Goal: Task Accomplishment & Management: Manage account settings

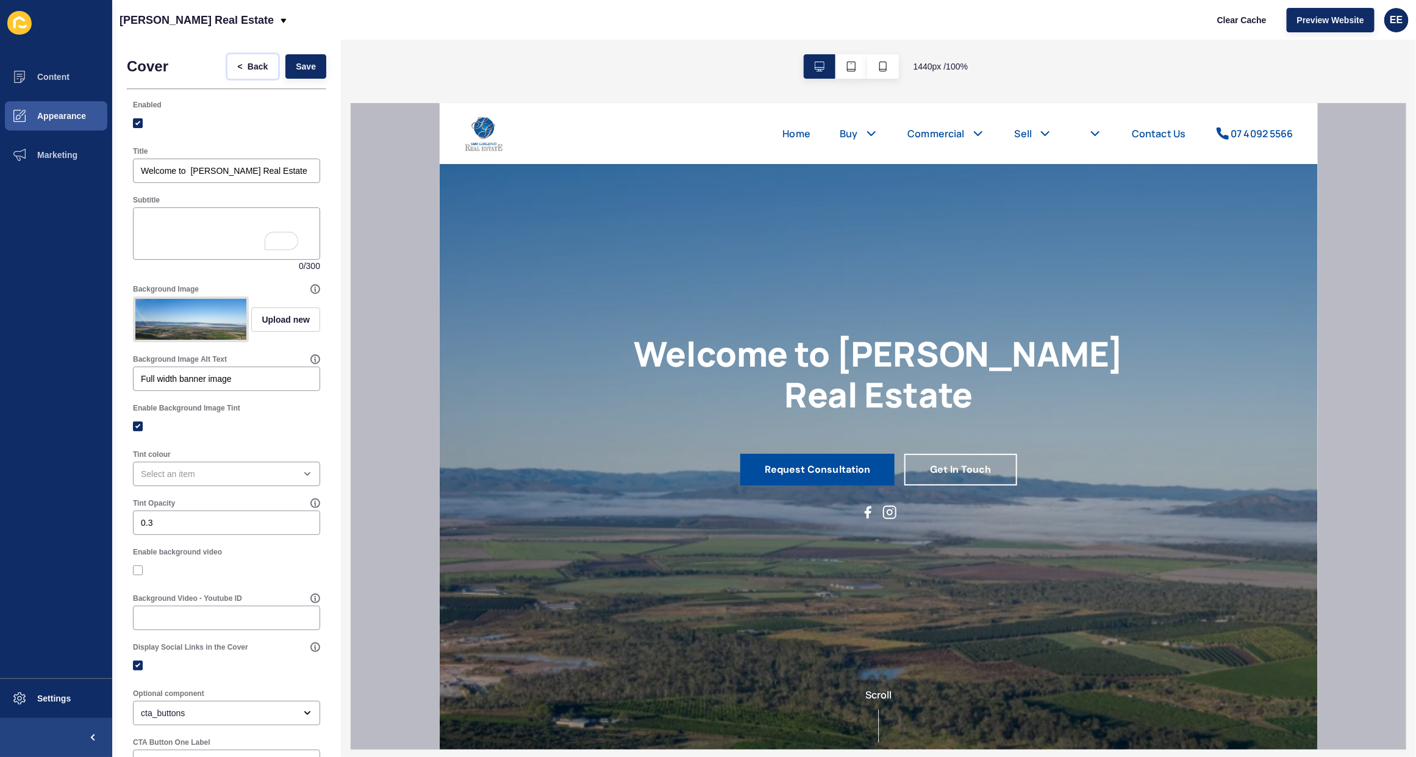
click at [238, 64] on span "<" at bounding box center [240, 66] width 5 height 12
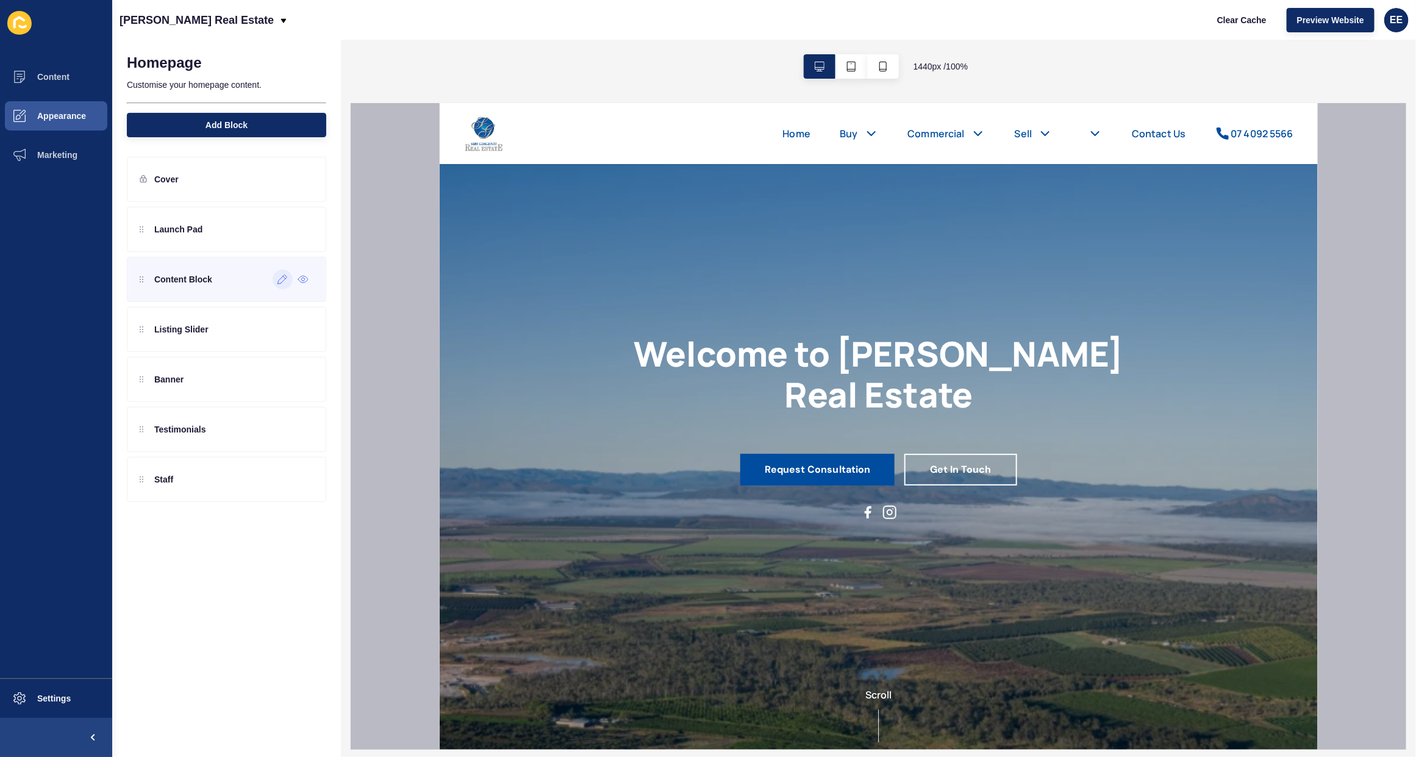
click at [284, 282] on icon at bounding box center [282, 279] width 10 height 10
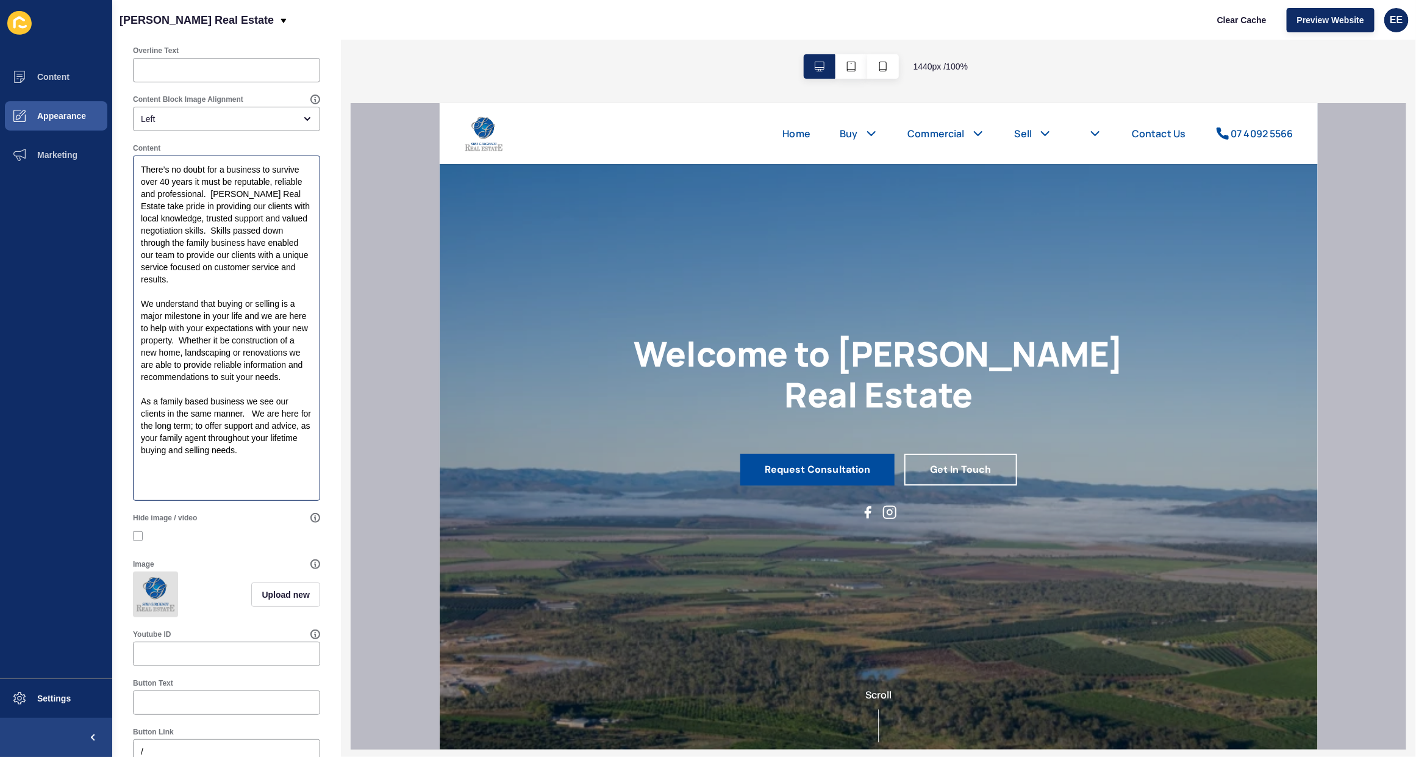
scroll to position [152, 0]
drag, startPoint x: 199, startPoint y: 498, endPoint x: 139, endPoint y: 133, distance: 370.1
click at [139, 133] on div "Enabled Title The trusted name since [DATE] Overline Text Content Block Image A…" at bounding box center [226, 401] width 199 height 920
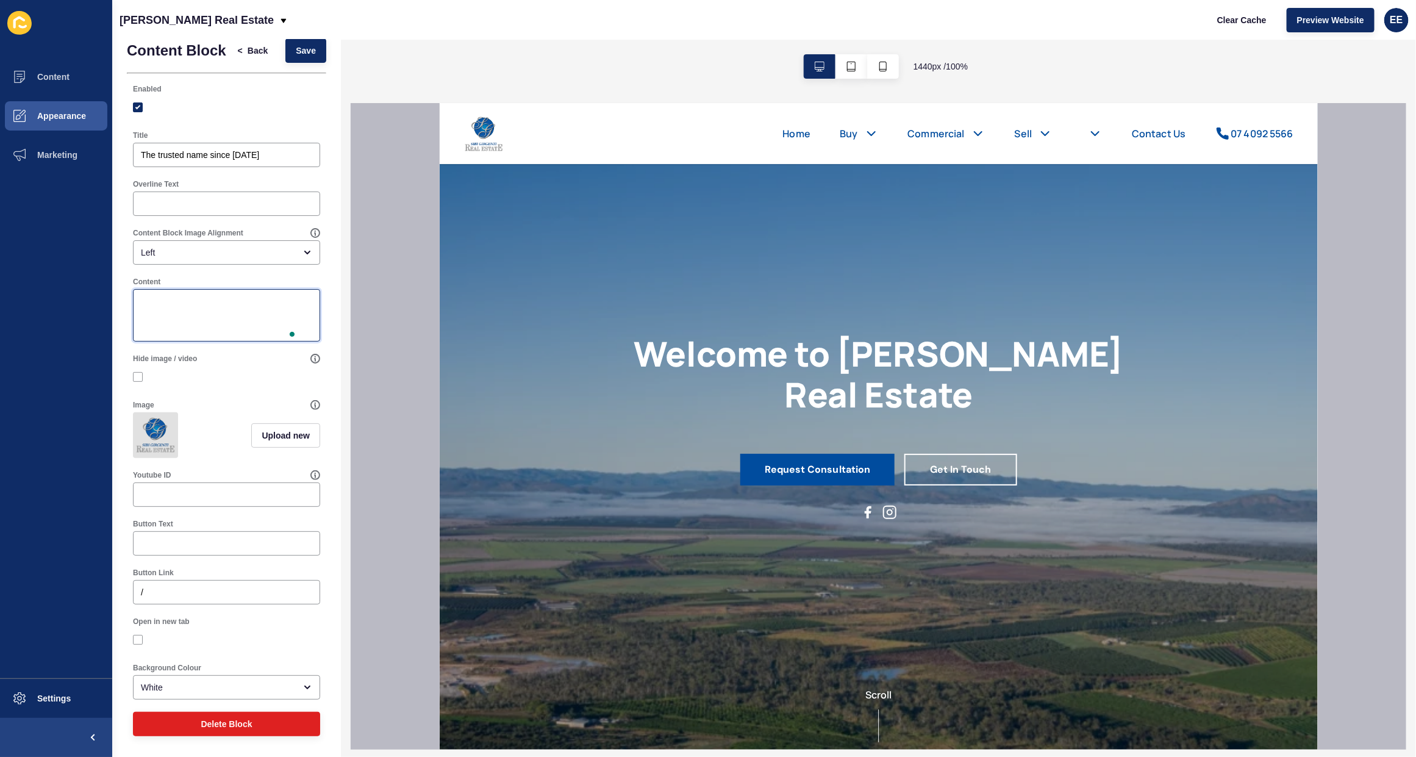
scroll to position [37, 0]
click at [155, 302] on textarea "Content" at bounding box center [227, 315] width 184 height 49
paste textarea "Reaching 50 years in business is no small achievement — it’s built on reputatio…"
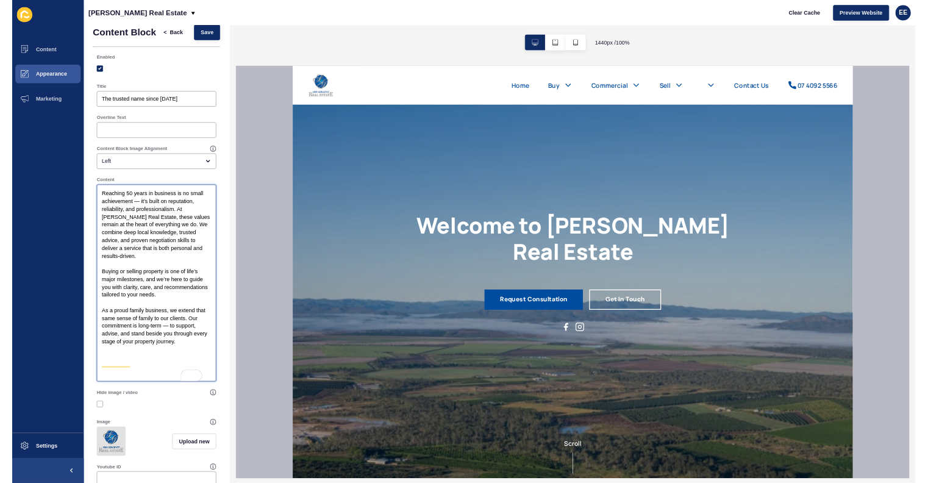
scroll to position [0, 0]
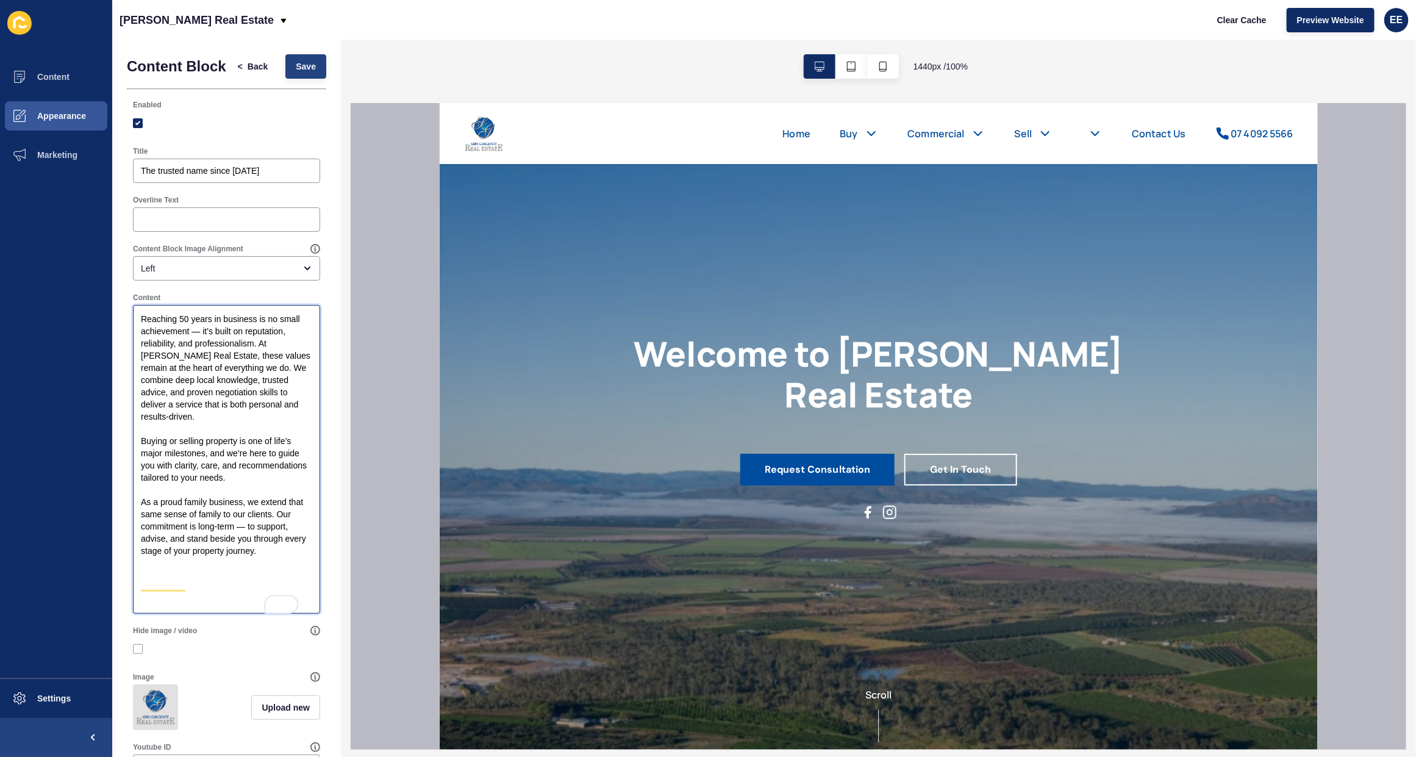
type textarea "Reaching 50 years in business is no small achievement — it’s built on reputatio…"
click at [301, 68] on span "Save" at bounding box center [306, 66] width 20 height 12
click at [285, 61] on button "Save" at bounding box center [305, 66] width 41 height 24
click at [308, 68] on button "Save" at bounding box center [305, 66] width 41 height 24
click at [43, 72] on span "Content" at bounding box center [33, 77] width 71 height 10
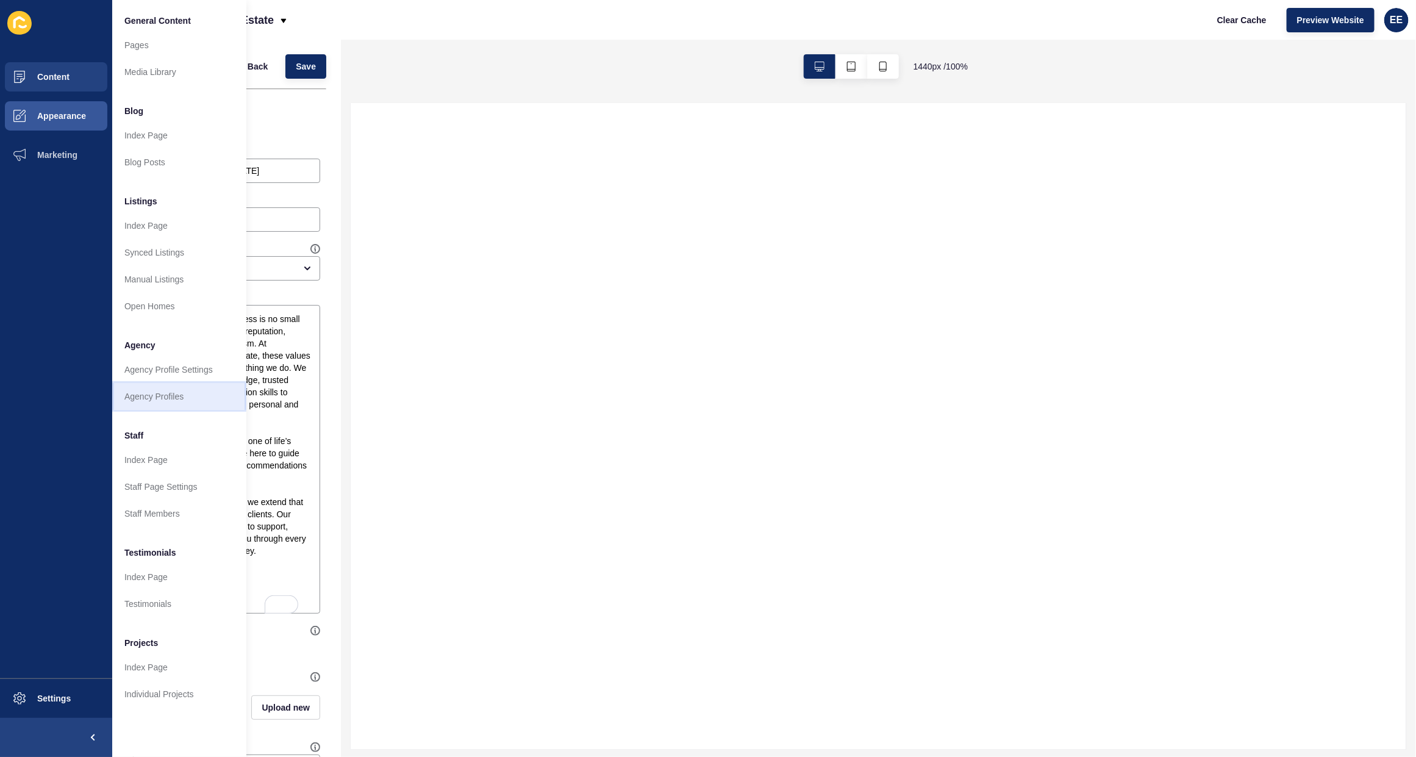
click at [148, 398] on link "Agency Profiles" at bounding box center [179, 396] width 134 height 27
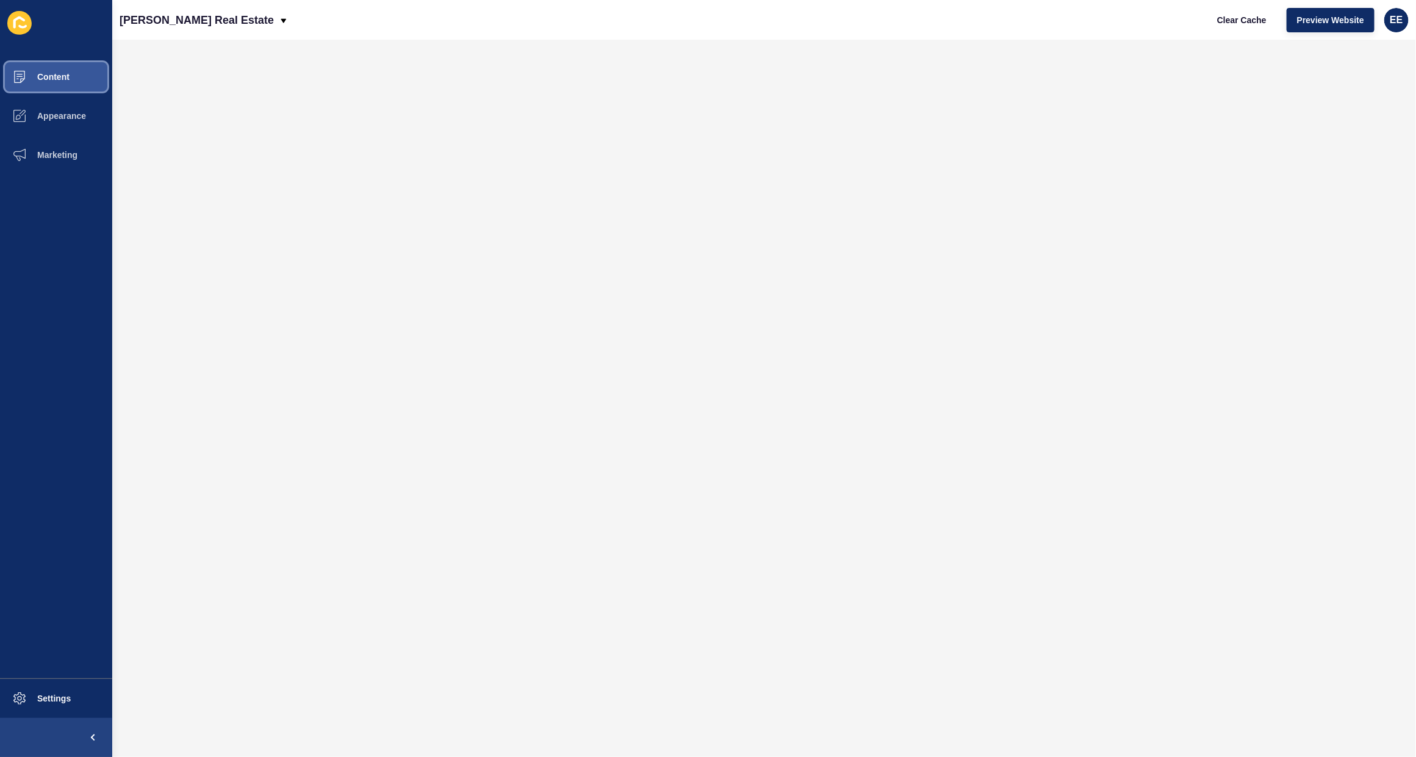
click at [59, 73] on span "Content" at bounding box center [33, 77] width 71 height 10
click at [56, 73] on span "Content" at bounding box center [33, 77] width 71 height 10
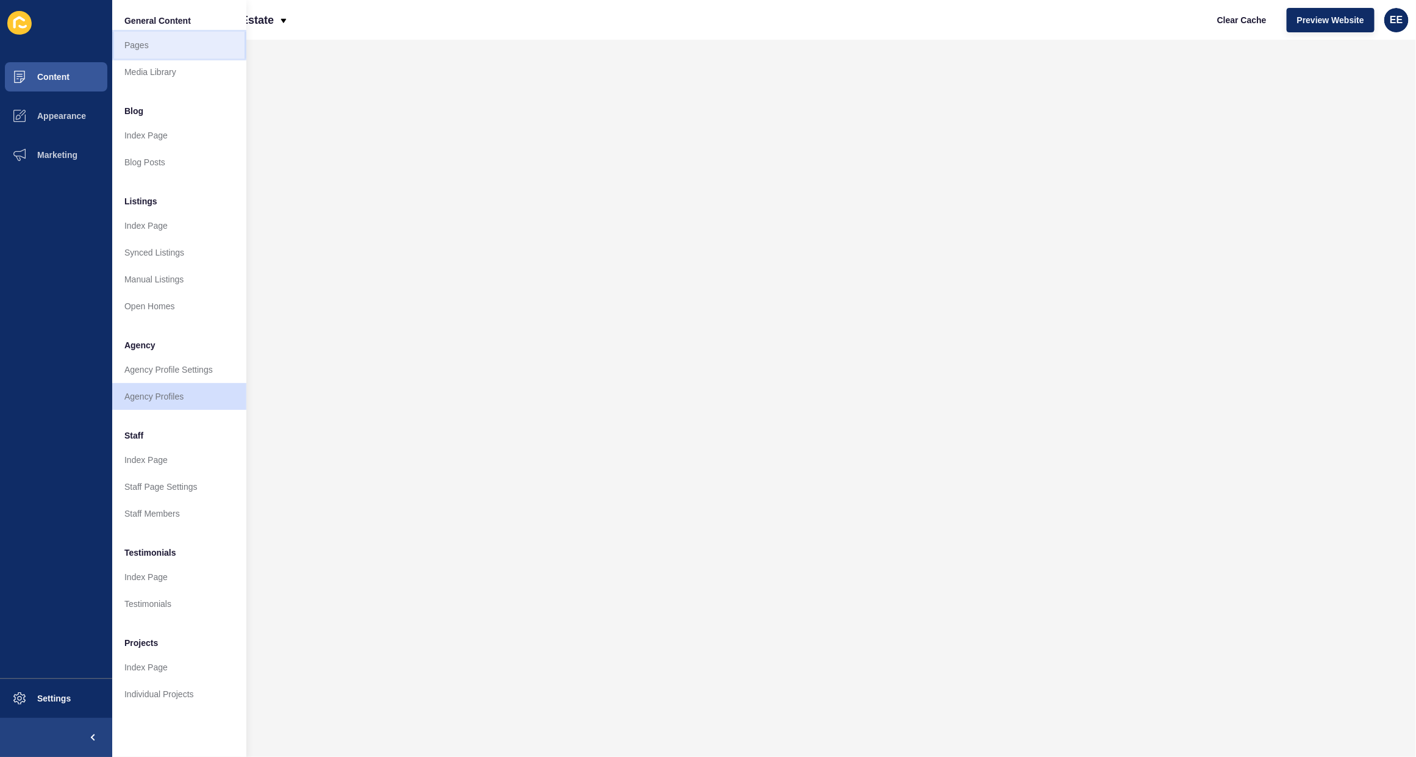
click at [141, 49] on link "Pages" at bounding box center [179, 45] width 134 height 27
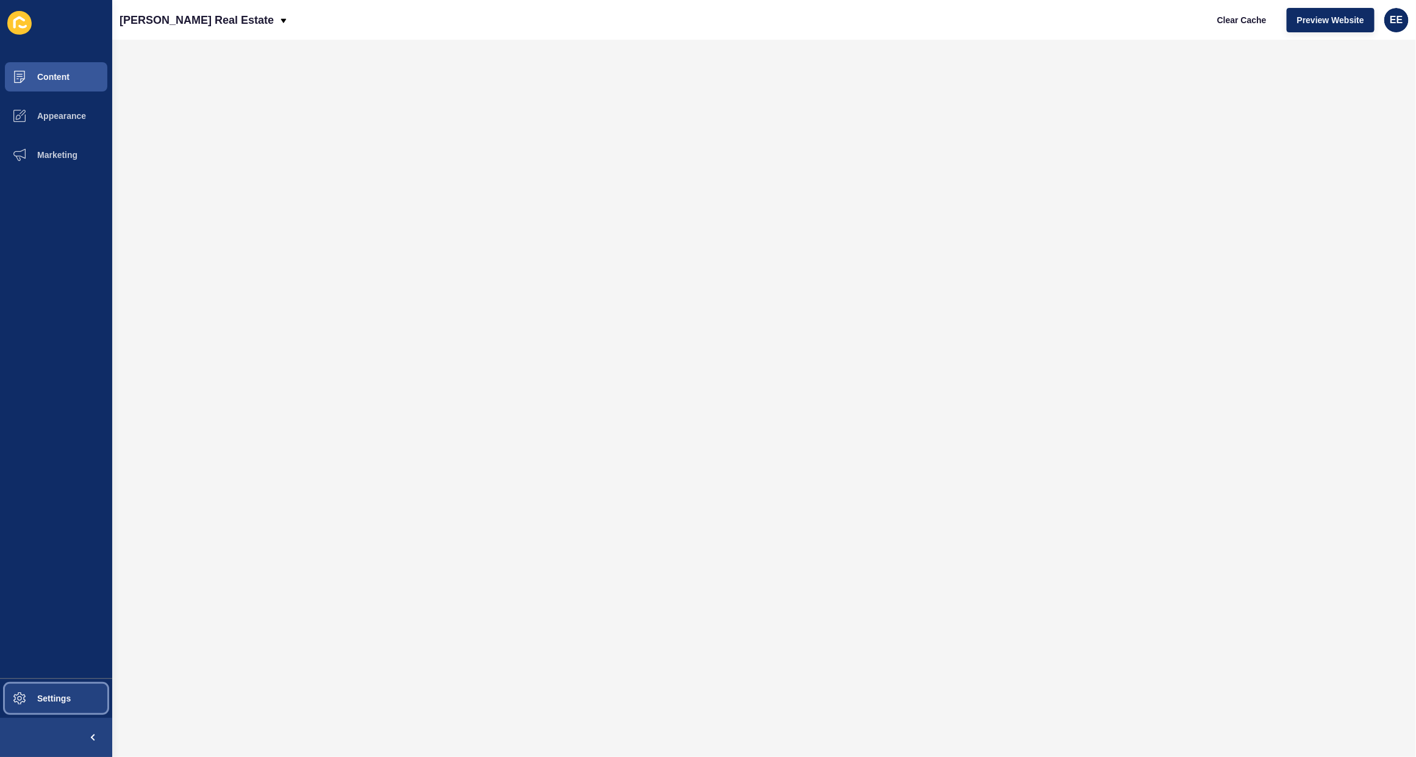
click at [51, 707] on button "Settings" at bounding box center [56, 698] width 112 height 39
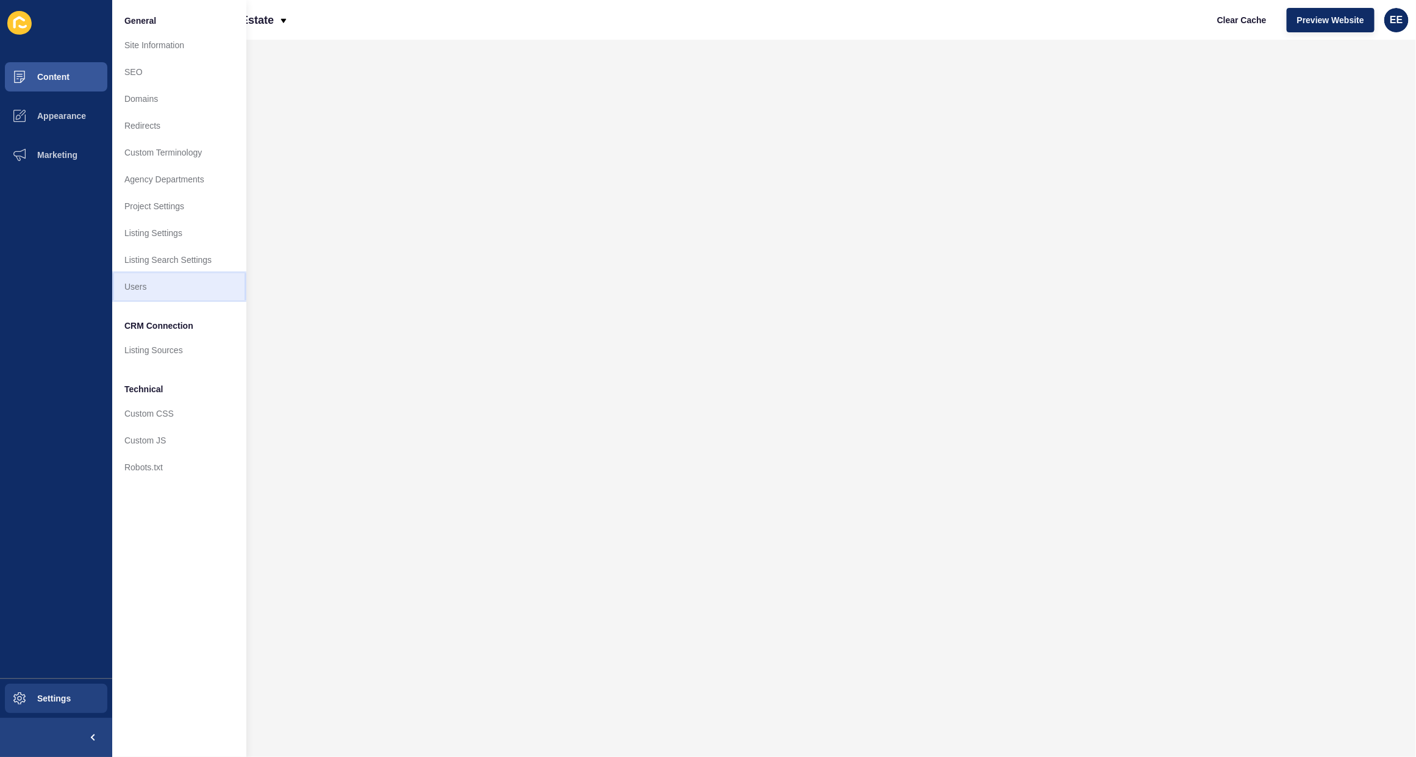
click at [148, 290] on link "Users" at bounding box center [179, 286] width 134 height 27
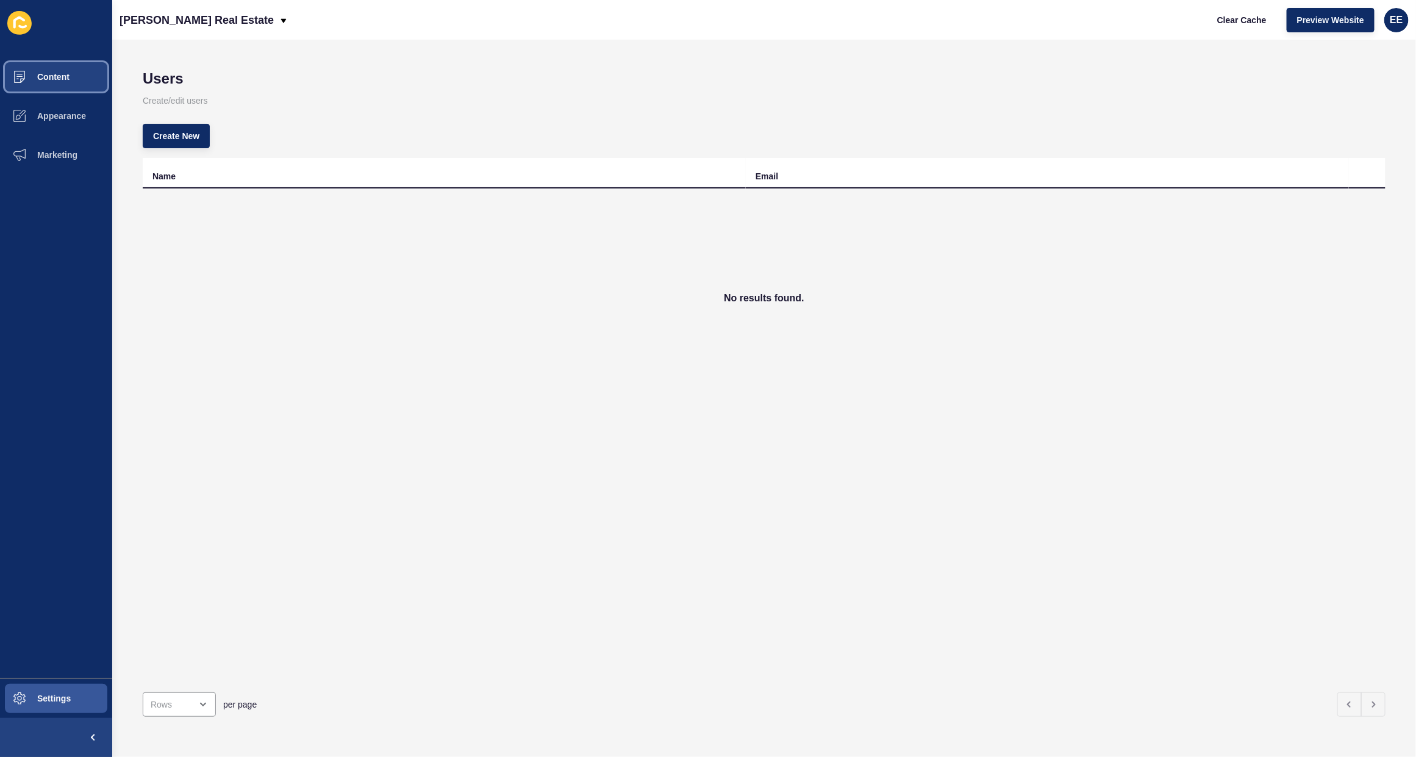
click at [68, 76] on span "Content" at bounding box center [33, 77] width 71 height 10
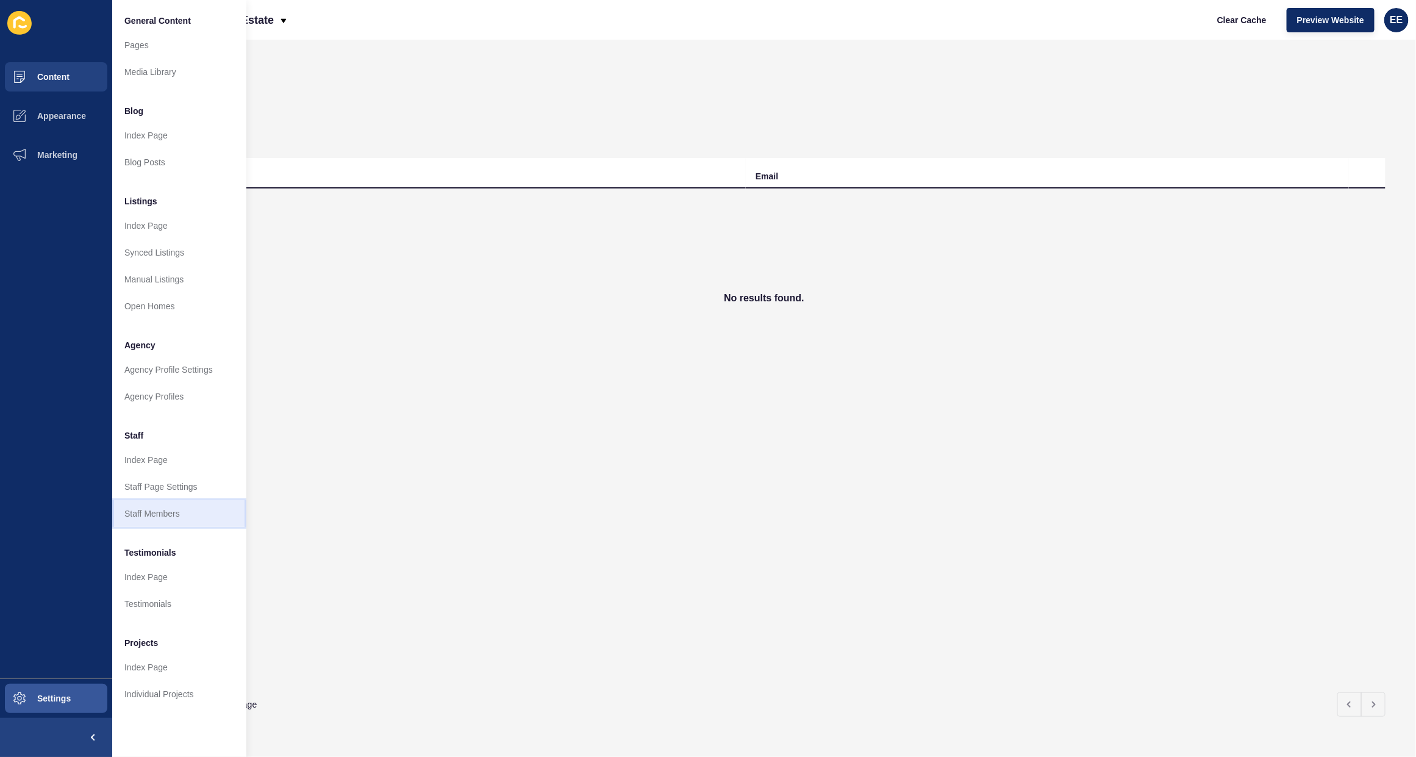
click at [151, 518] on link "Staff Members" at bounding box center [179, 513] width 134 height 27
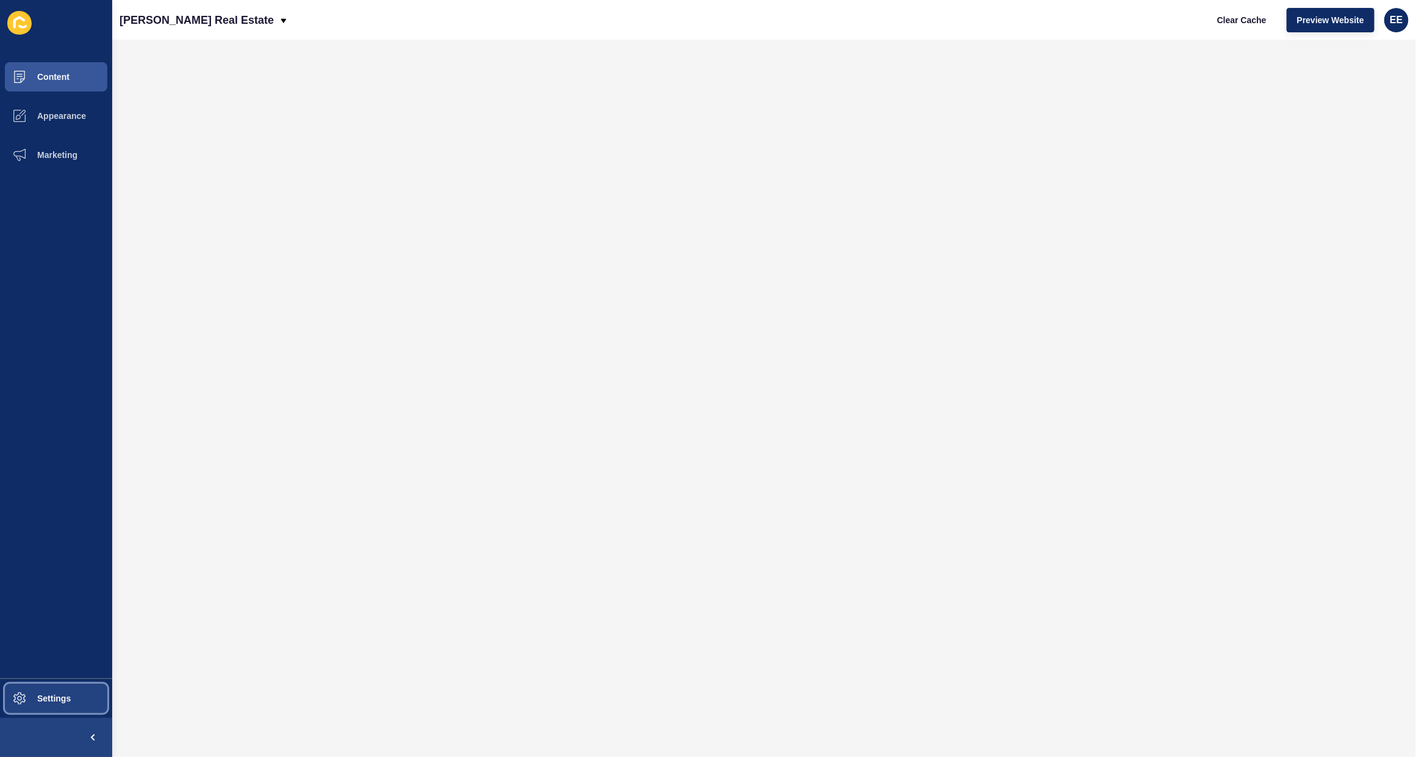
click at [49, 689] on button "Settings" at bounding box center [56, 698] width 112 height 39
click at [37, 690] on span at bounding box center [19, 698] width 39 height 39
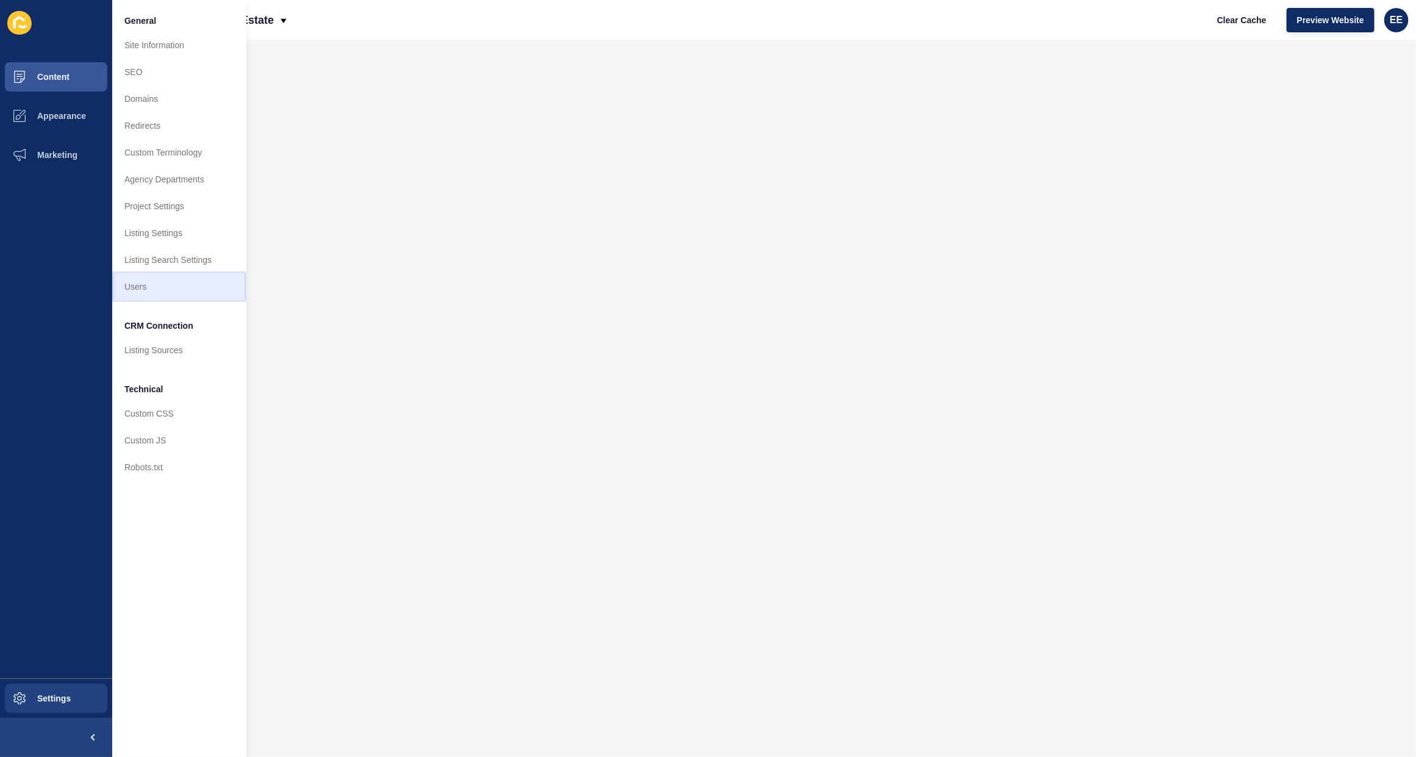
click at [166, 285] on link "Users" at bounding box center [179, 286] width 134 height 27
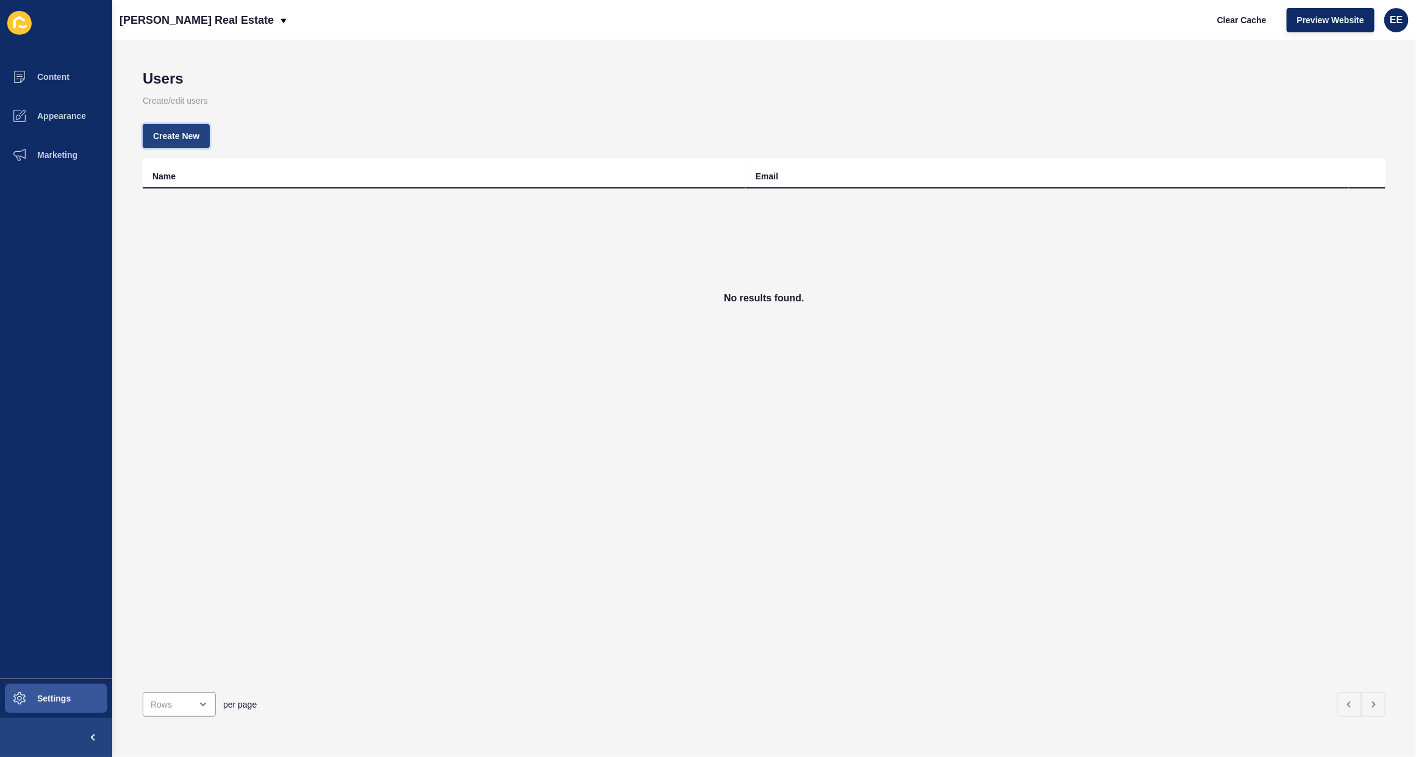
click at [175, 139] on span "Create New" at bounding box center [176, 136] width 46 height 12
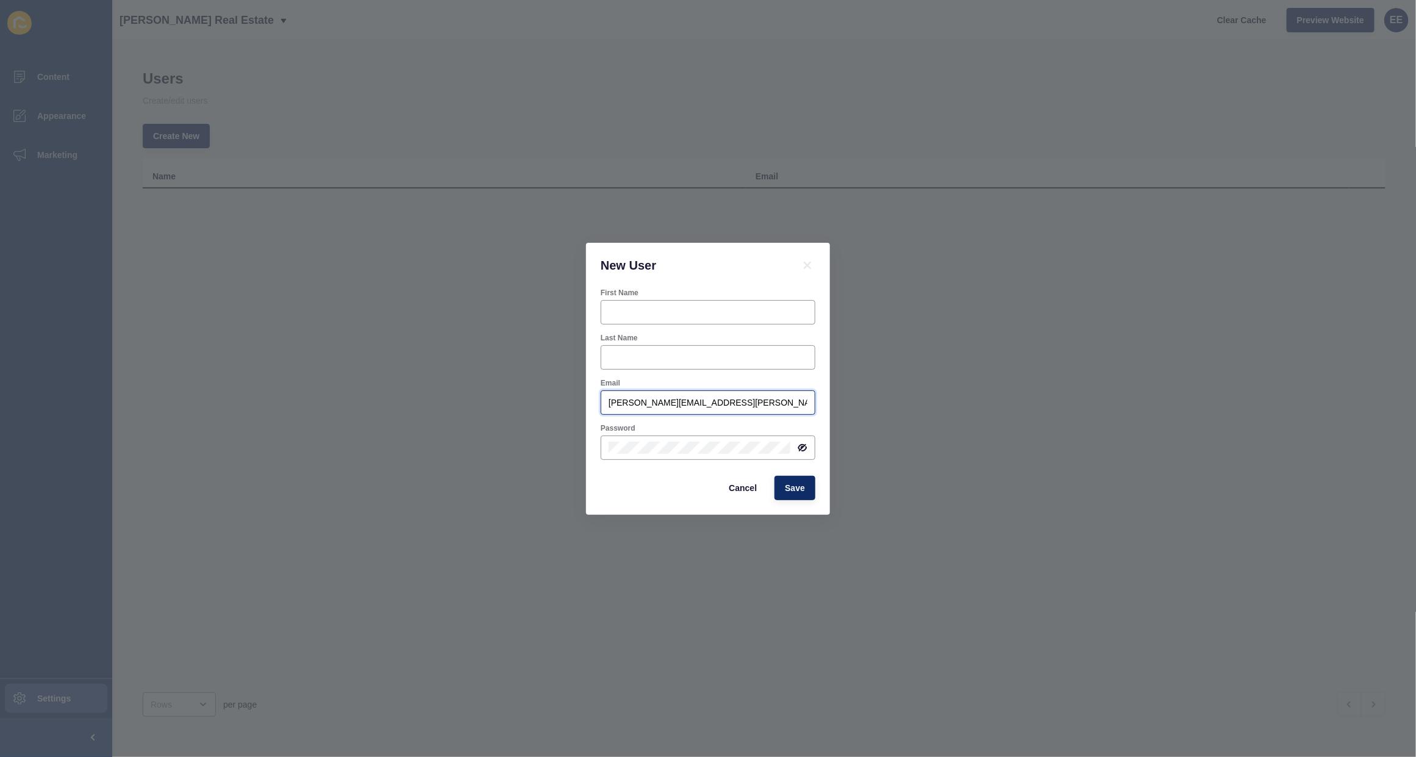
drag, startPoint x: 757, startPoint y: 403, endPoint x: 259, endPoint y: 406, distance: 497.6
click at [224, 409] on div "New User First Name Last Name Email [PERSON_NAME][EMAIL_ADDRESS][PERSON_NAME][D…" at bounding box center [708, 378] width 1416 height 757
paste input "[EMAIL_ADDRESS][DOMAIN_NAME]"
type input "[EMAIL_ADDRESS][DOMAIN_NAME]"
click at [627, 309] on input "First Name" at bounding box center [708, 312] width 199 height 12
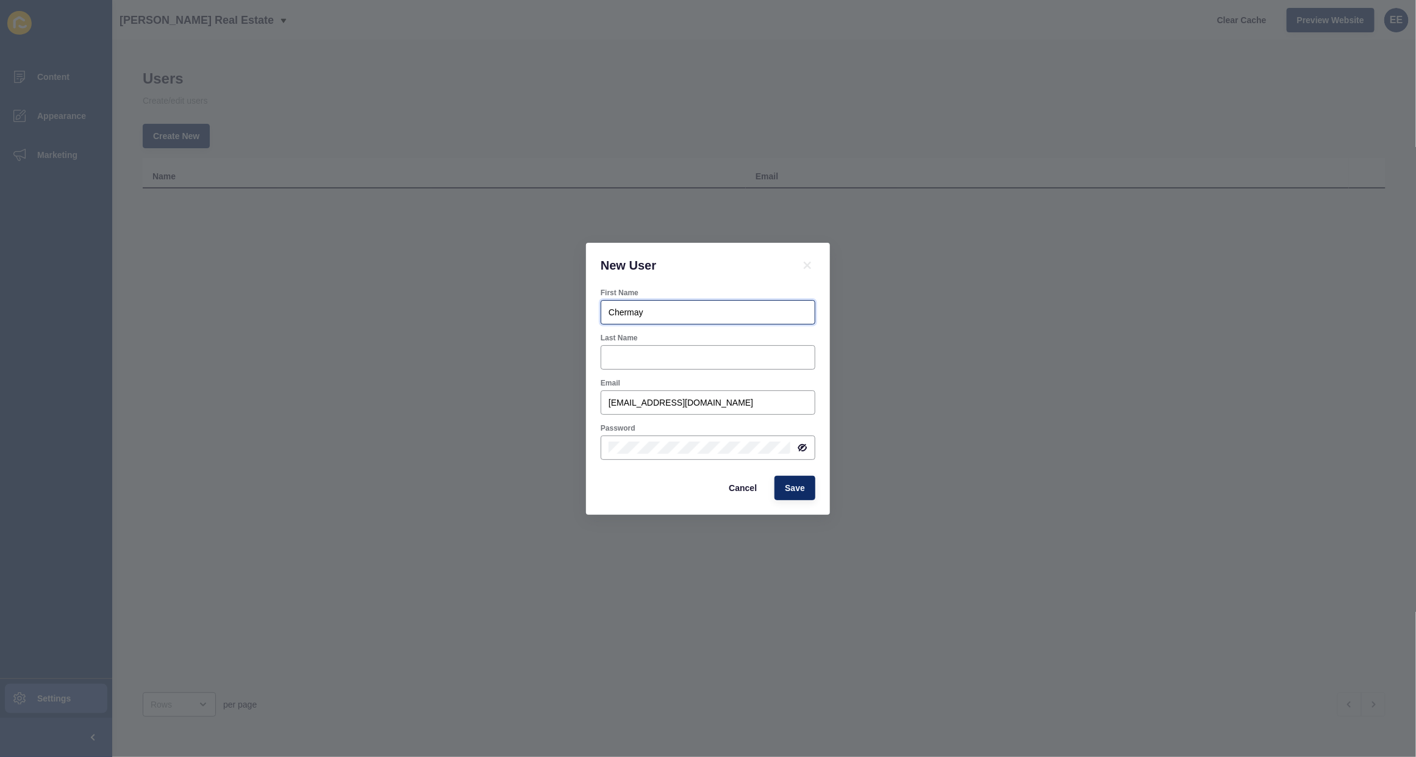
type input "Chermay"
type input "[PERSON_NAME]"
click at [806, 446] on icon at bounding box center [802, 448] width 7 height 6
click at [602, 450] on div at bounding box center [708, 447] width 215 height 24
click at [793, 488] on span "Save" at bounding box center [795, 488] width 20 height 12
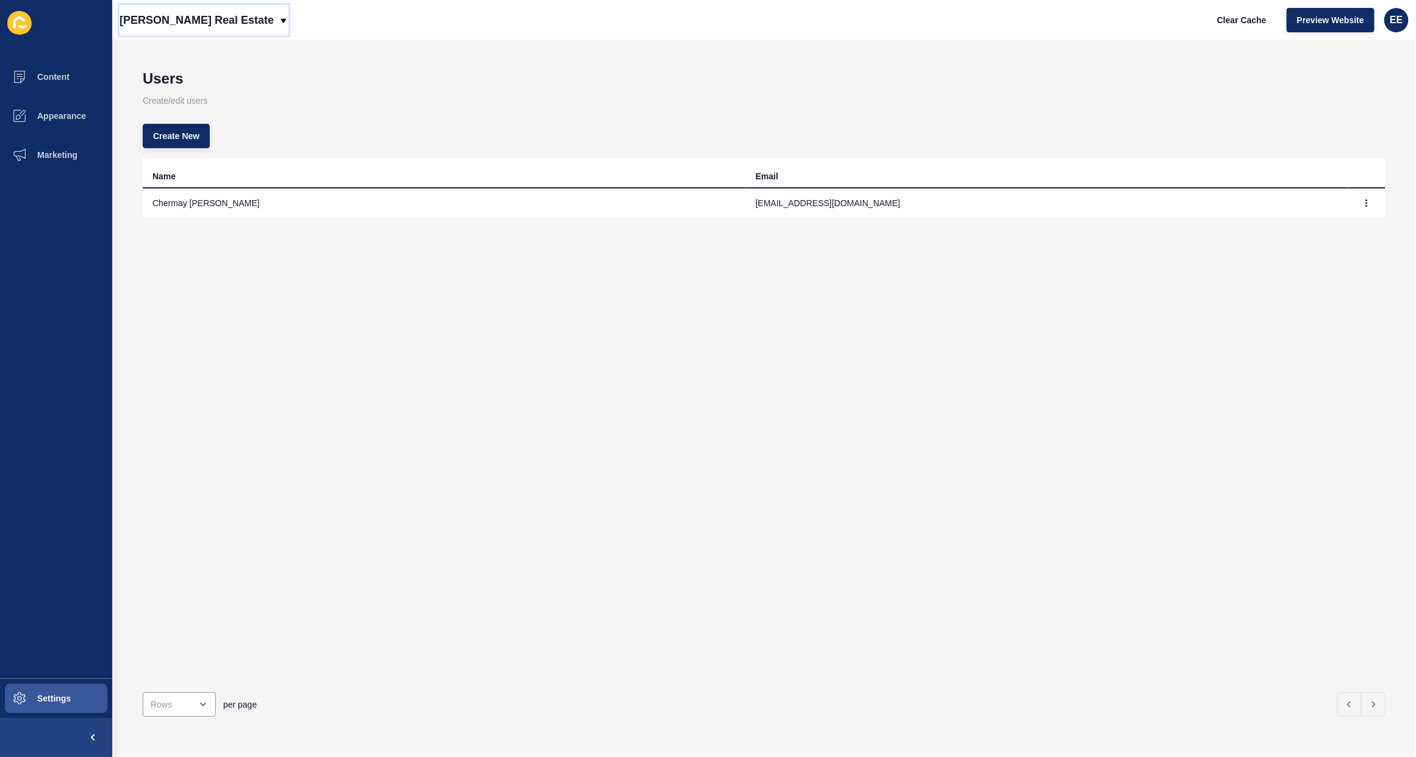
click at [251, 23] on div "[PERSON_NAME] Real Estate" at bounding box center [204, 20] width 169 height 30
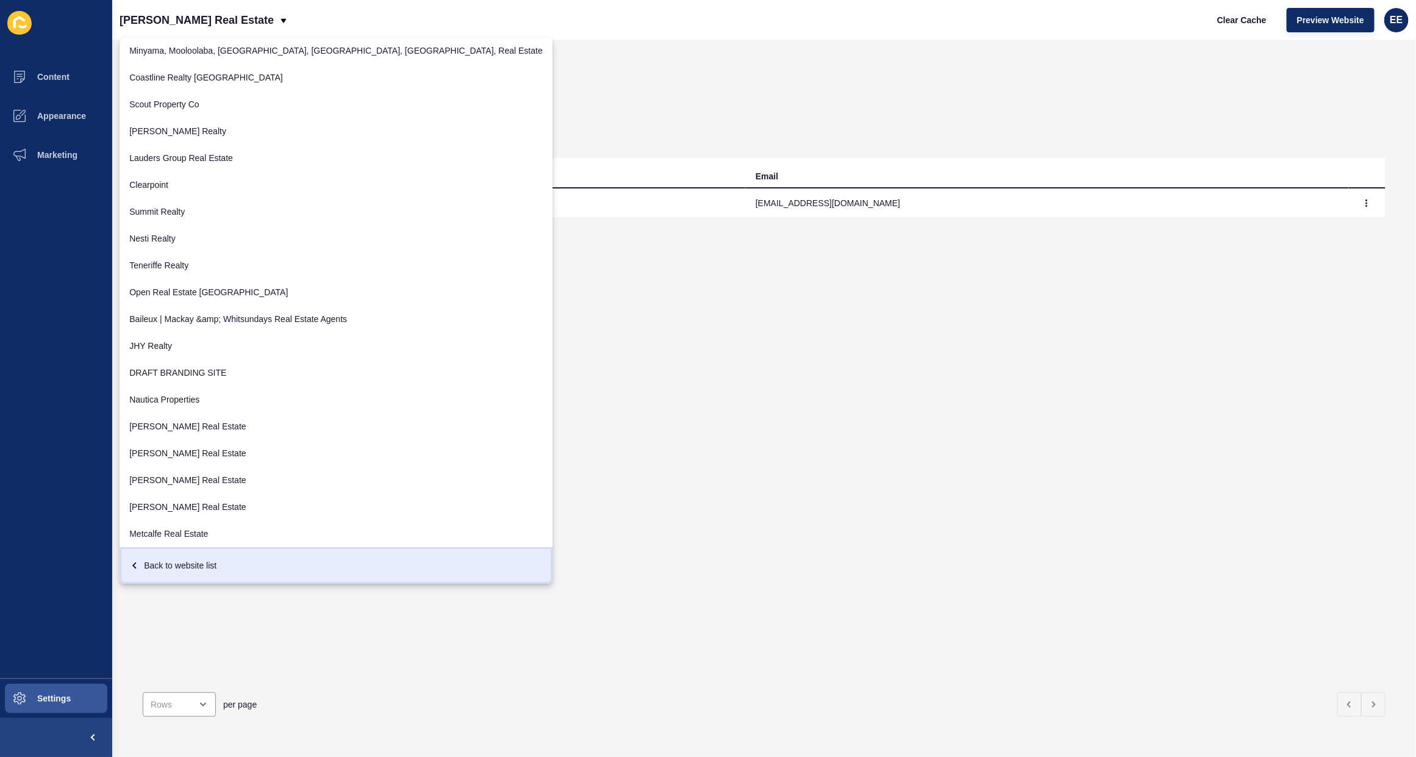
click at [207, 565] on div "Back to website list" at bounding box center [335, 565] width 413 height 22
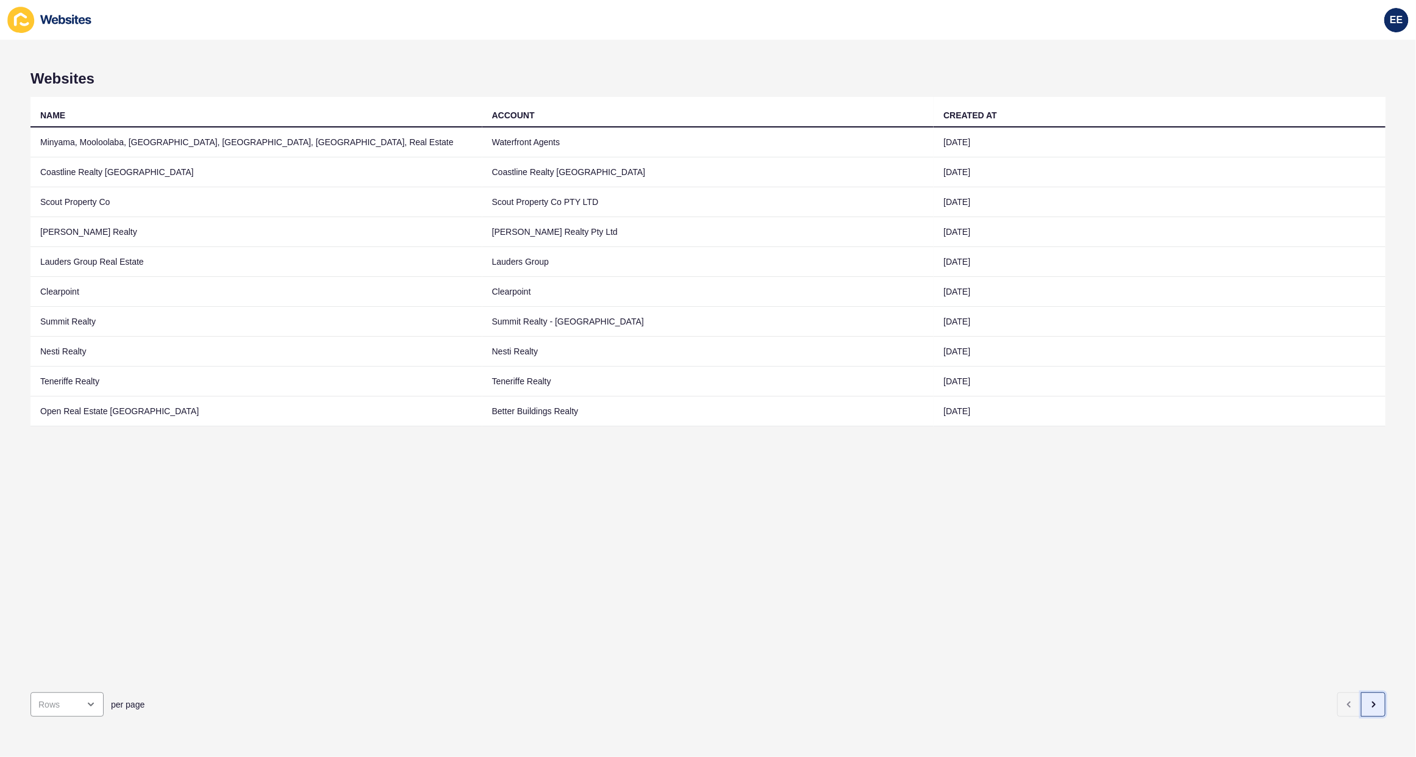
click at [1368, 699] on icon "button" at bounding box center [1373, 704] width 10 height 10
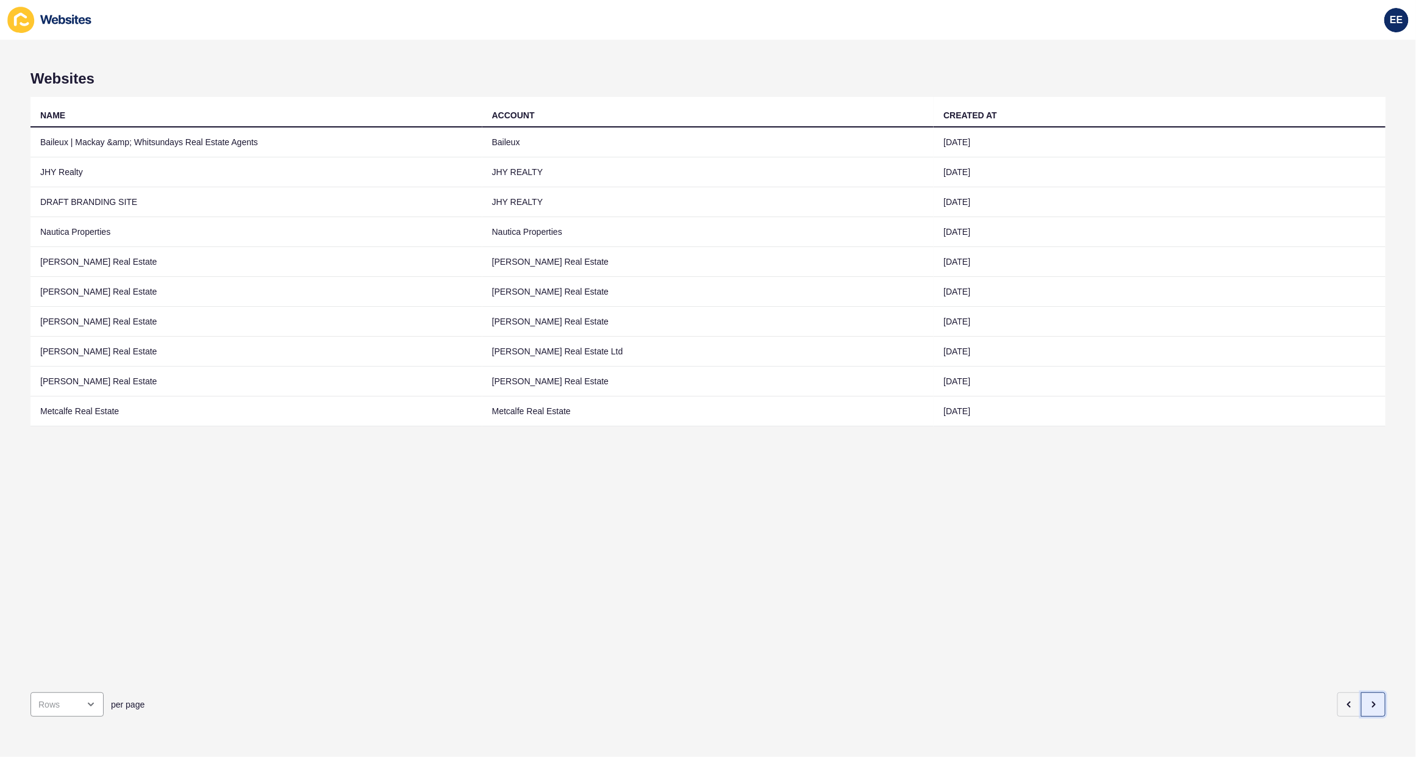
click at [1368, 699] on icon "button" at bounding box center [1373, 704] width 10 height 10
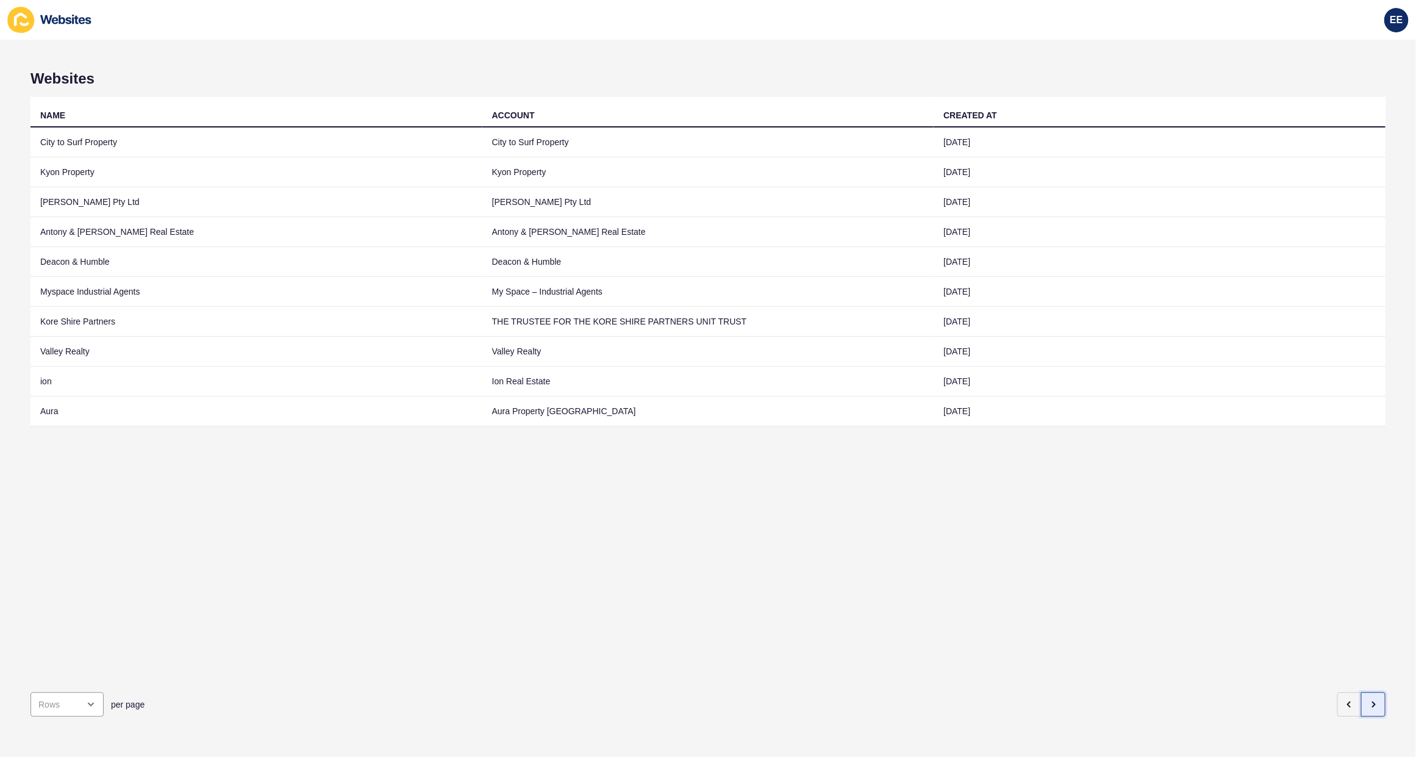
click at [1368, 699] on icon "button" at bounding box center [1373, 704] width 10 height 10
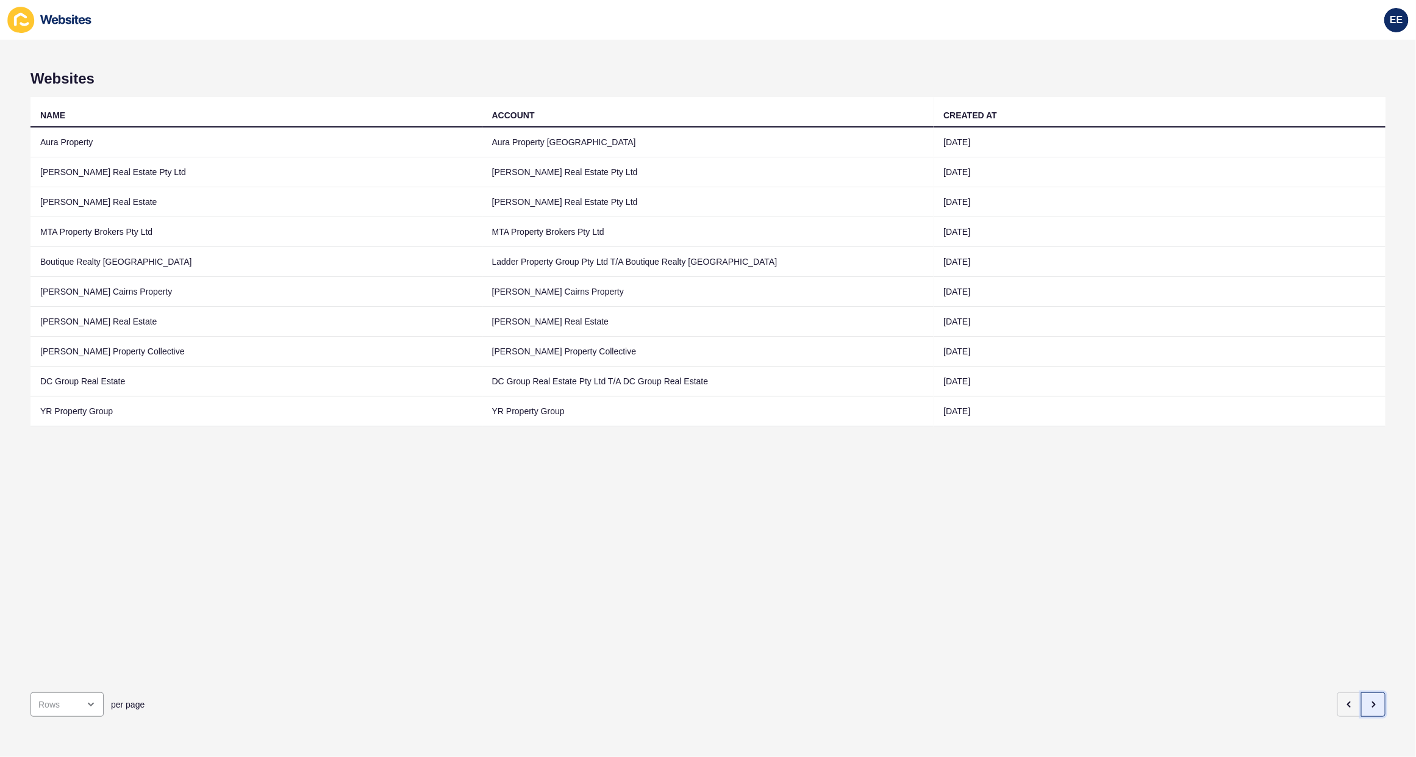
click at [1361, 692] on button "button" at bounding box center [1373, 704] width 24 height 24
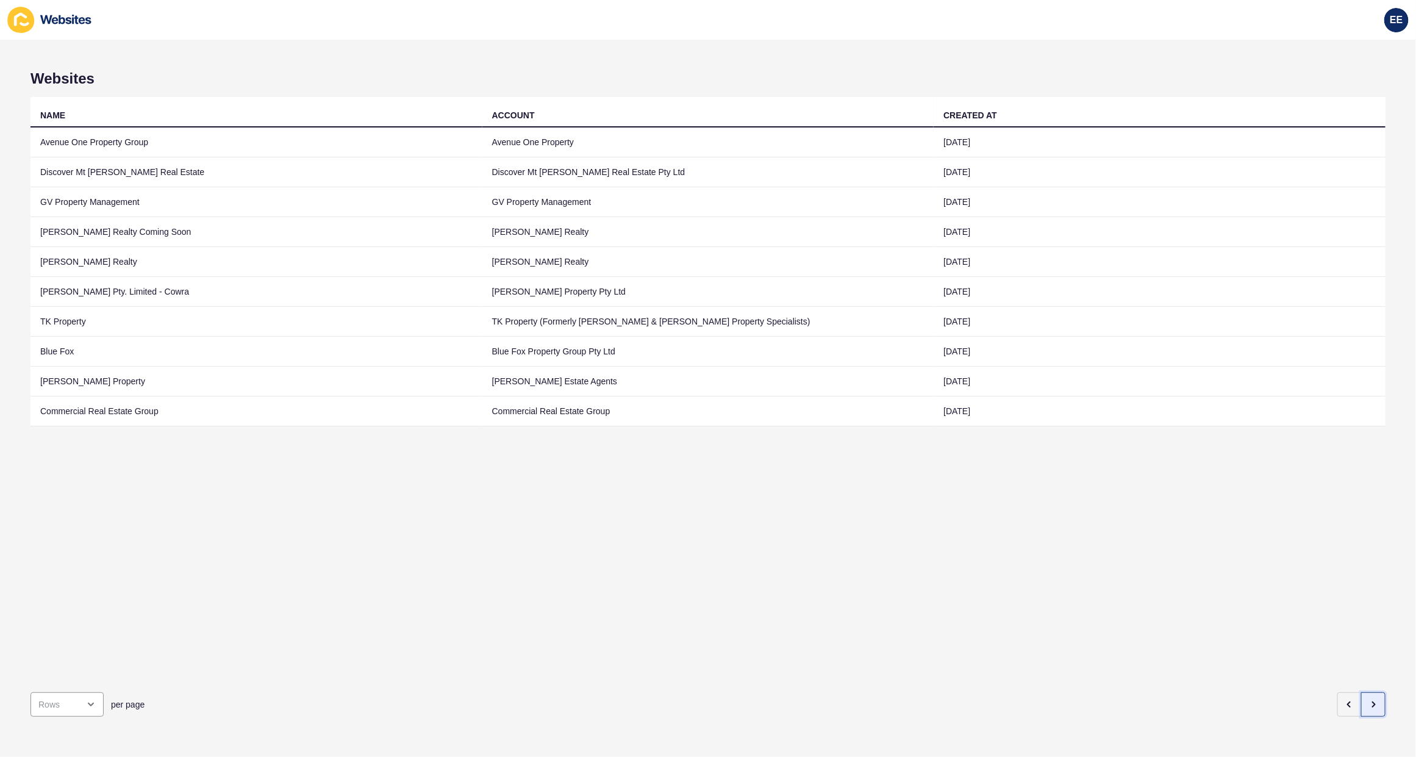
click at [1361, 692] on button "button" at bounding box center [1373, 704] width 24 height 24
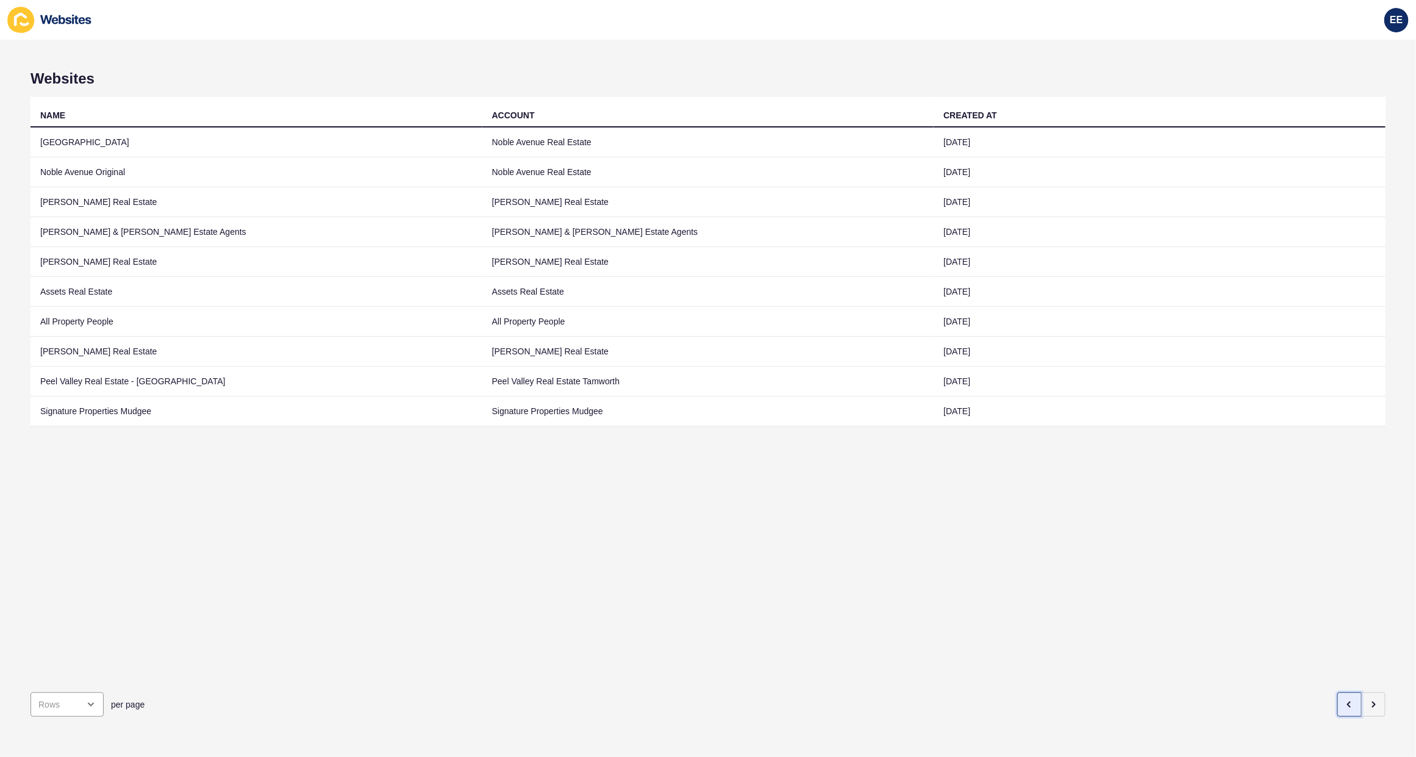
click at [1337, 693] on button "button" at bounding box center [1349, 704] width 24 height 24
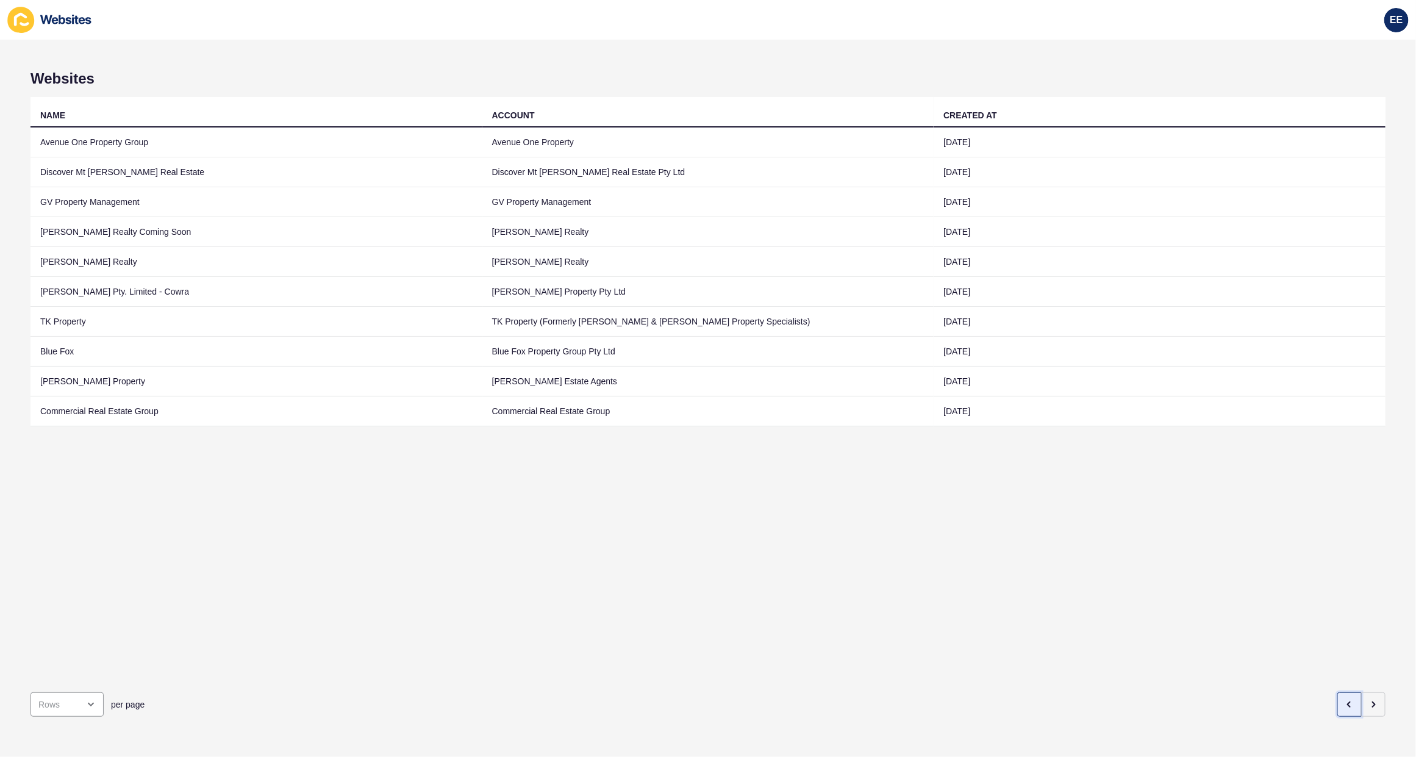
click at [1345, 699] on icon "button" at bounding box center [1350, 704] width 10 height 10
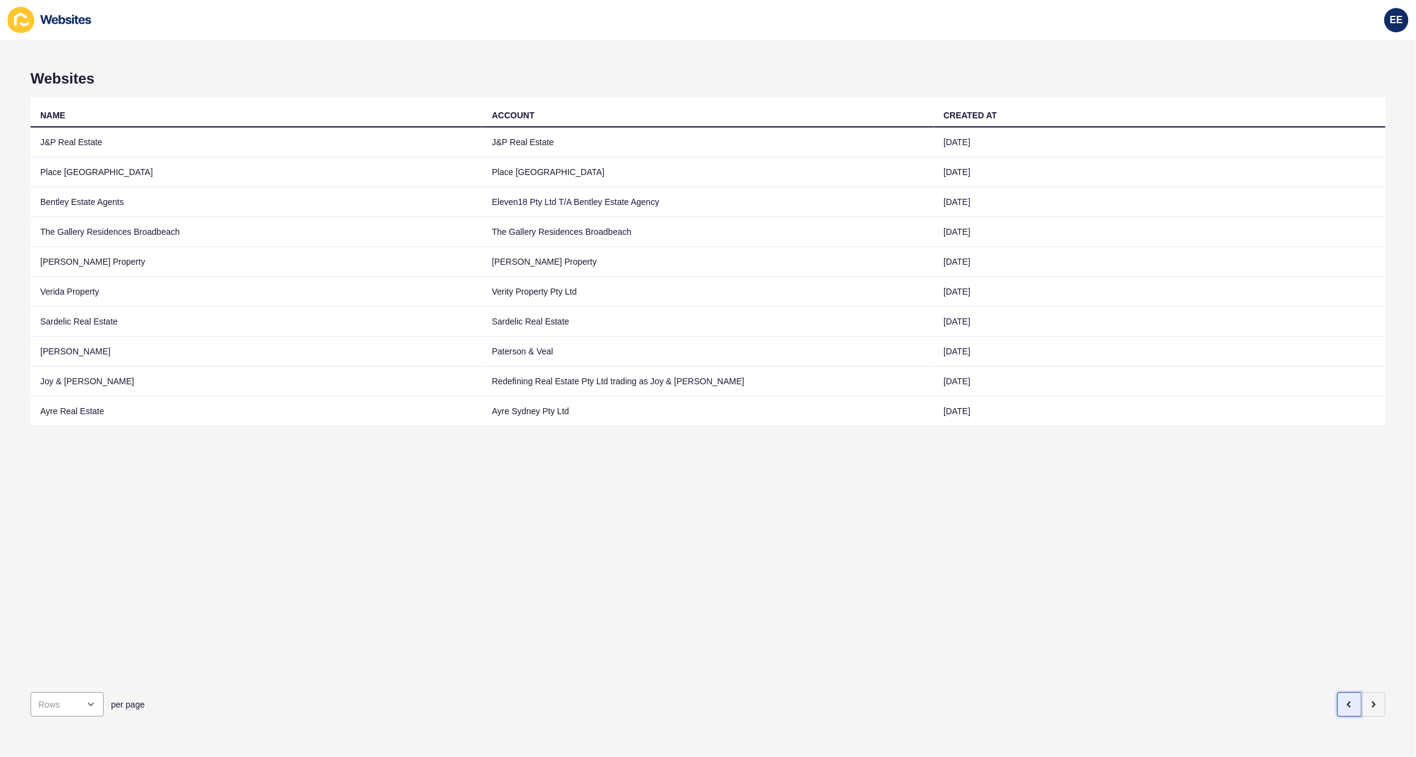
click at [1345, 699] on icon "button" at bounding box center [1350, 704] width 10 height 10
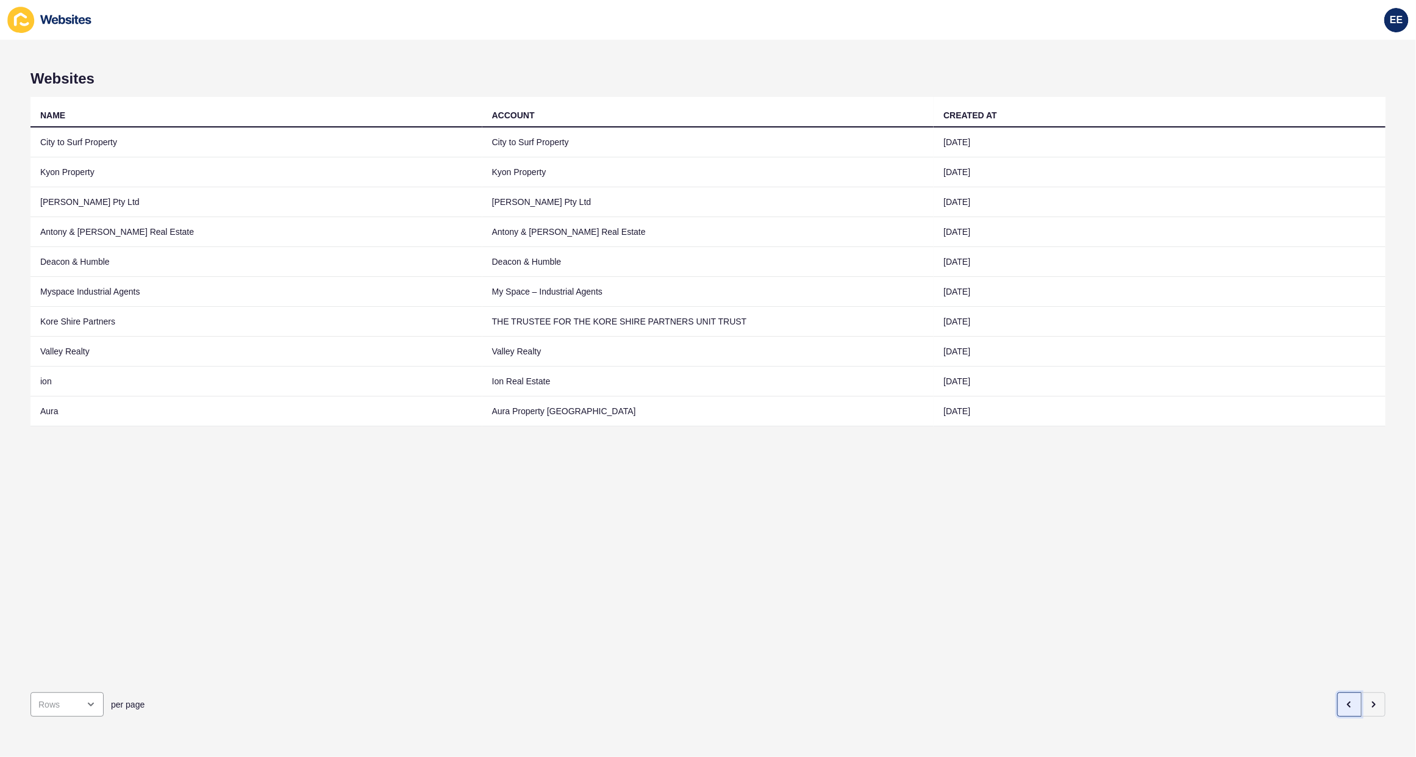
click at [1345, 699] on icon "button" at bounding box center [1350, 704] width 10 height 10
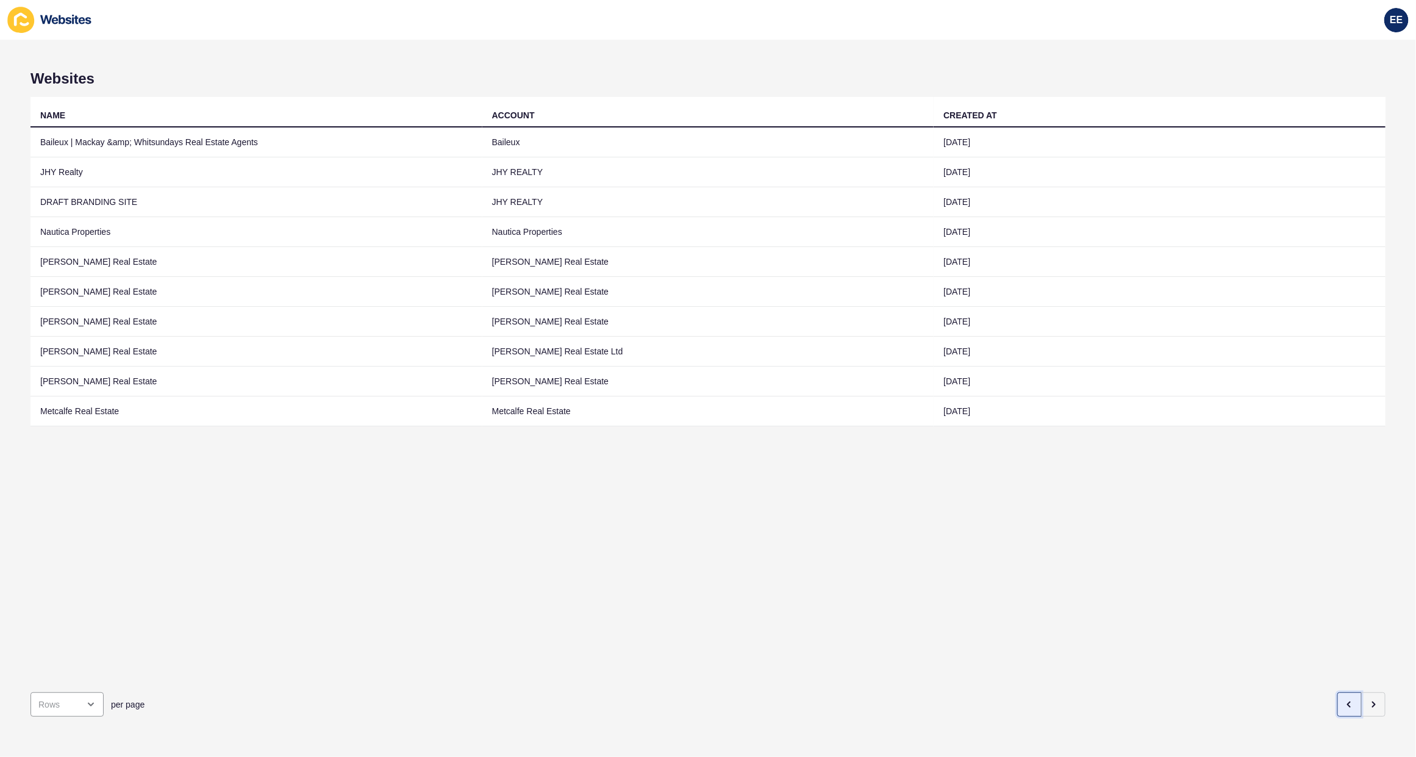
click at [1345, 699] on icon "button" at bounding box center [1350, 704] width 10 height 10
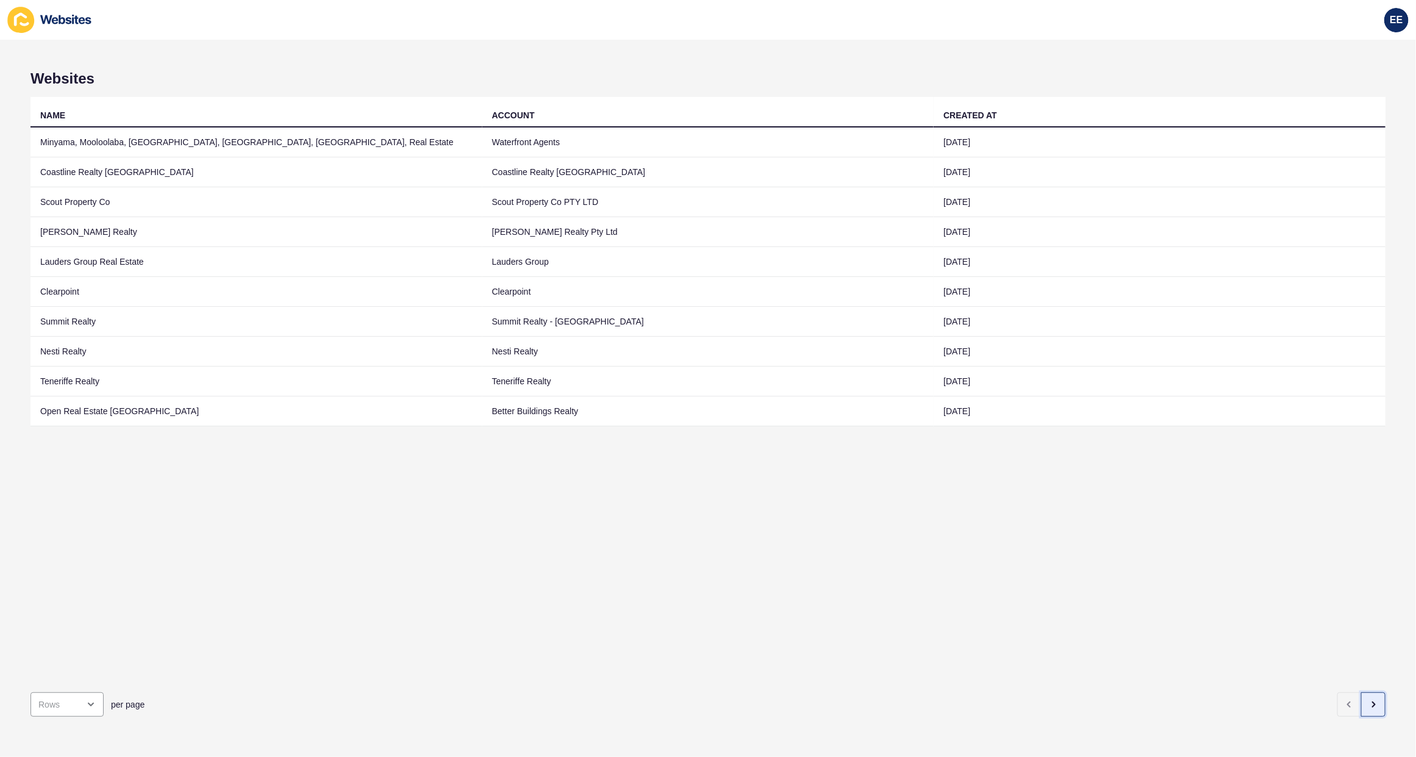
click at [1368, 699] on icon "button" at bounding box center [1373, 704] width 10 height 10
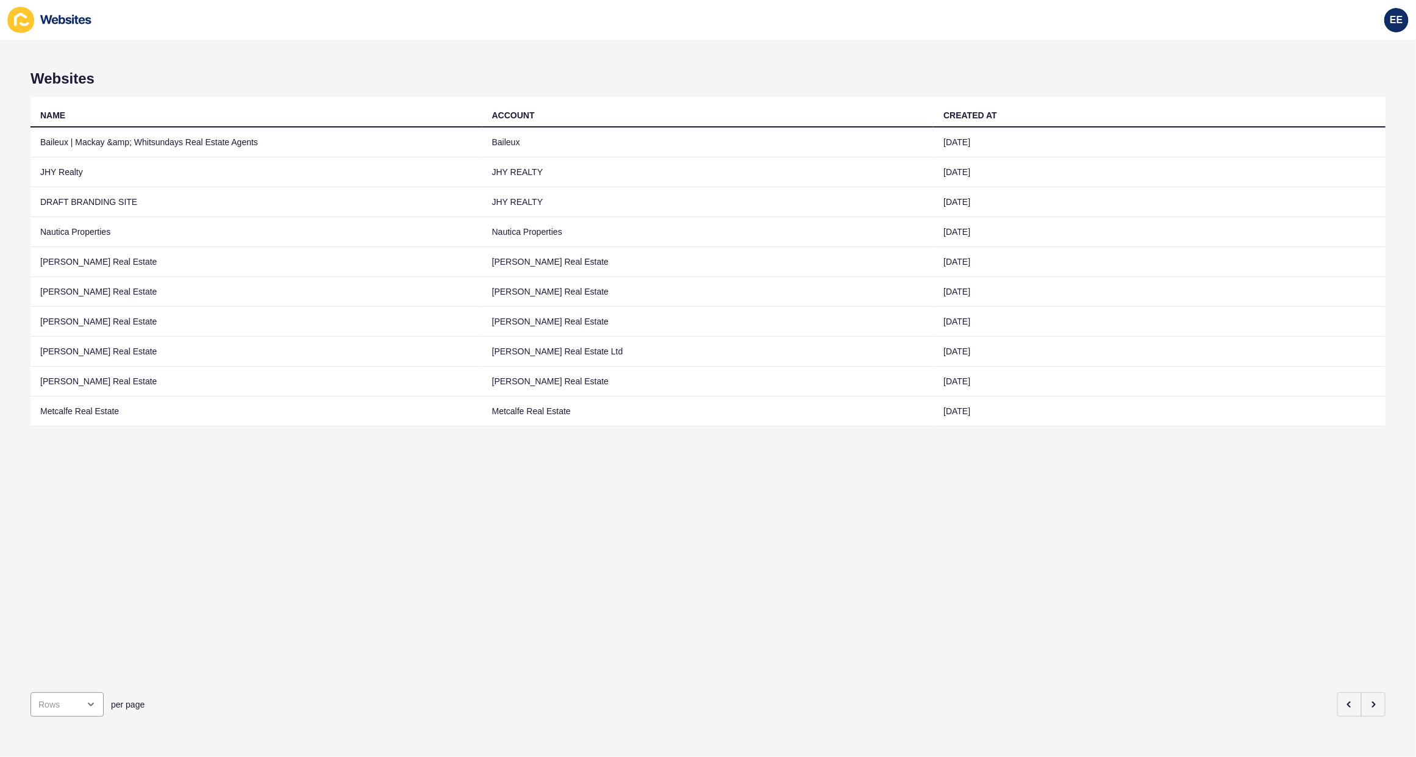
click at [1354, 682] on div "per page" at bounding box center [707, 704] width 1355 height 44
click at [1368, 699] on icon "button" at bounding box center [1373, 704] width 10 height 10
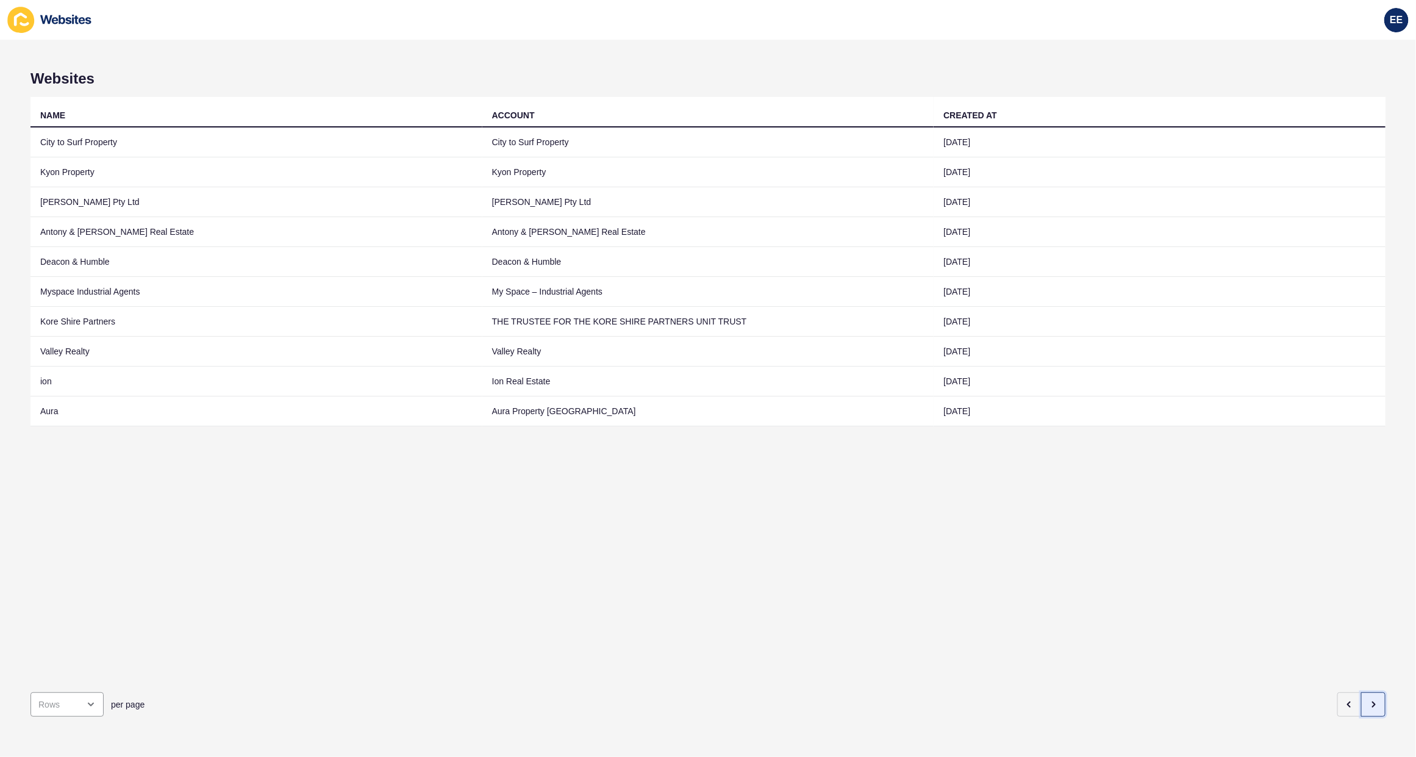
click at [1368, 699] on icon "button" at bounding box center [1373, 704] width 10 height 10
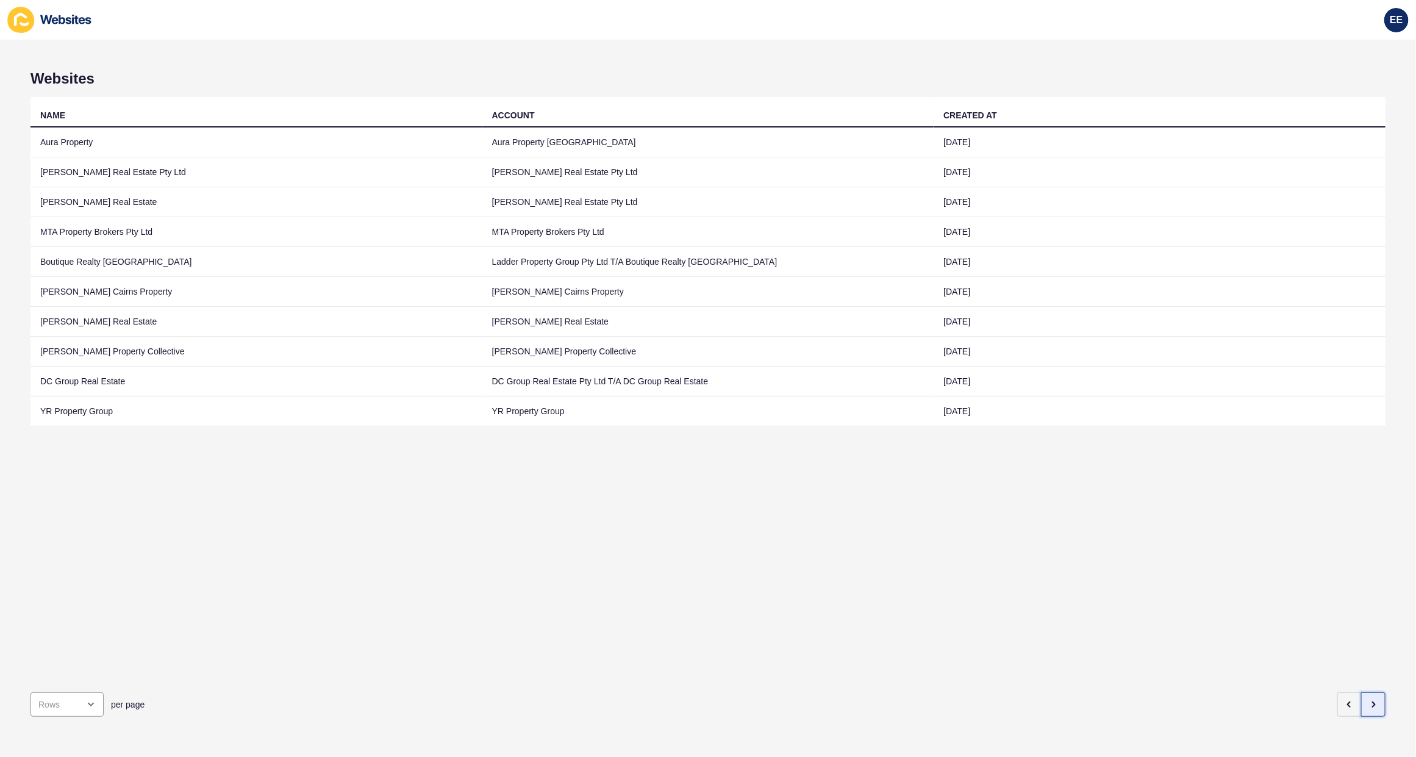
click at [1368, 699] on icon "button" at bounding box center [1373, 704] width 10 height 10
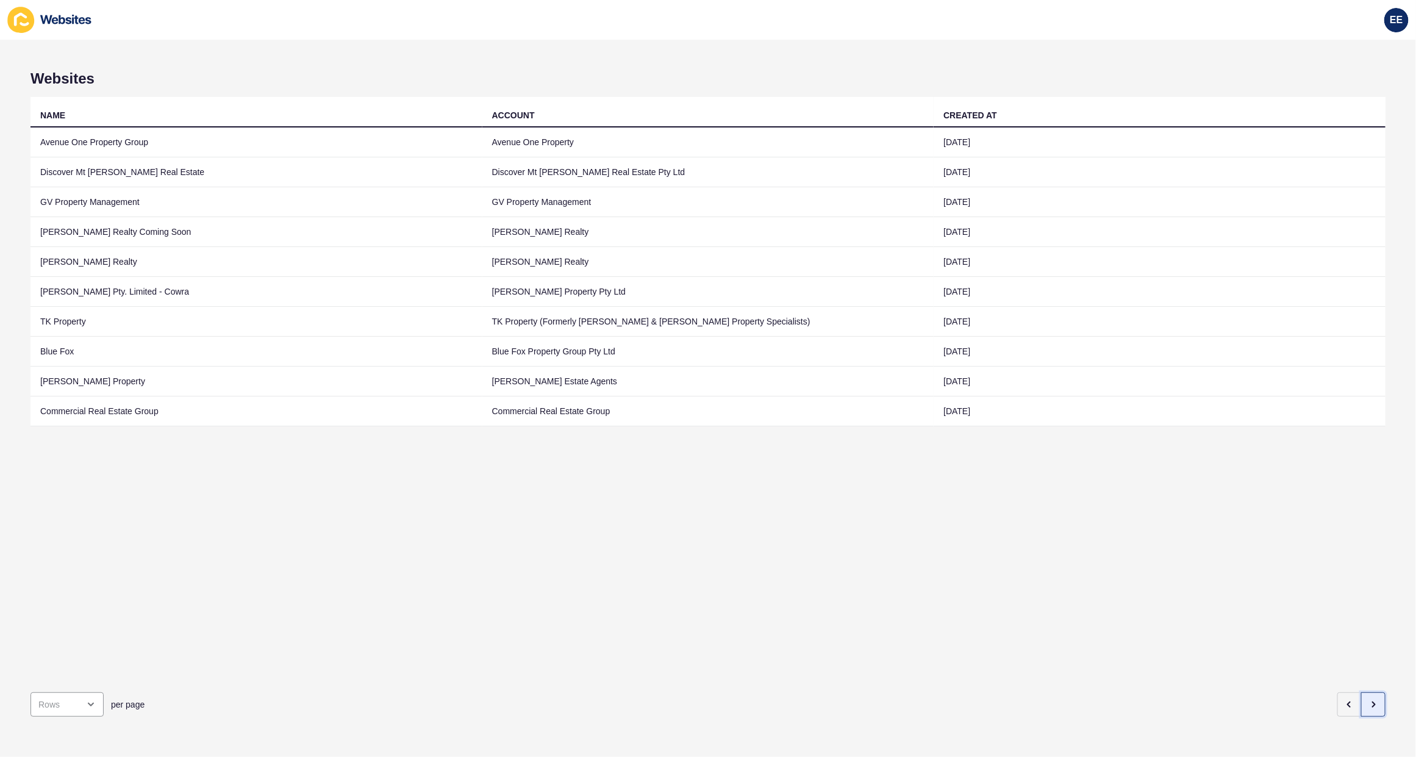
click at [1368, 699] on icon "button" at bounding box center [1373, 704] width 10 height 10
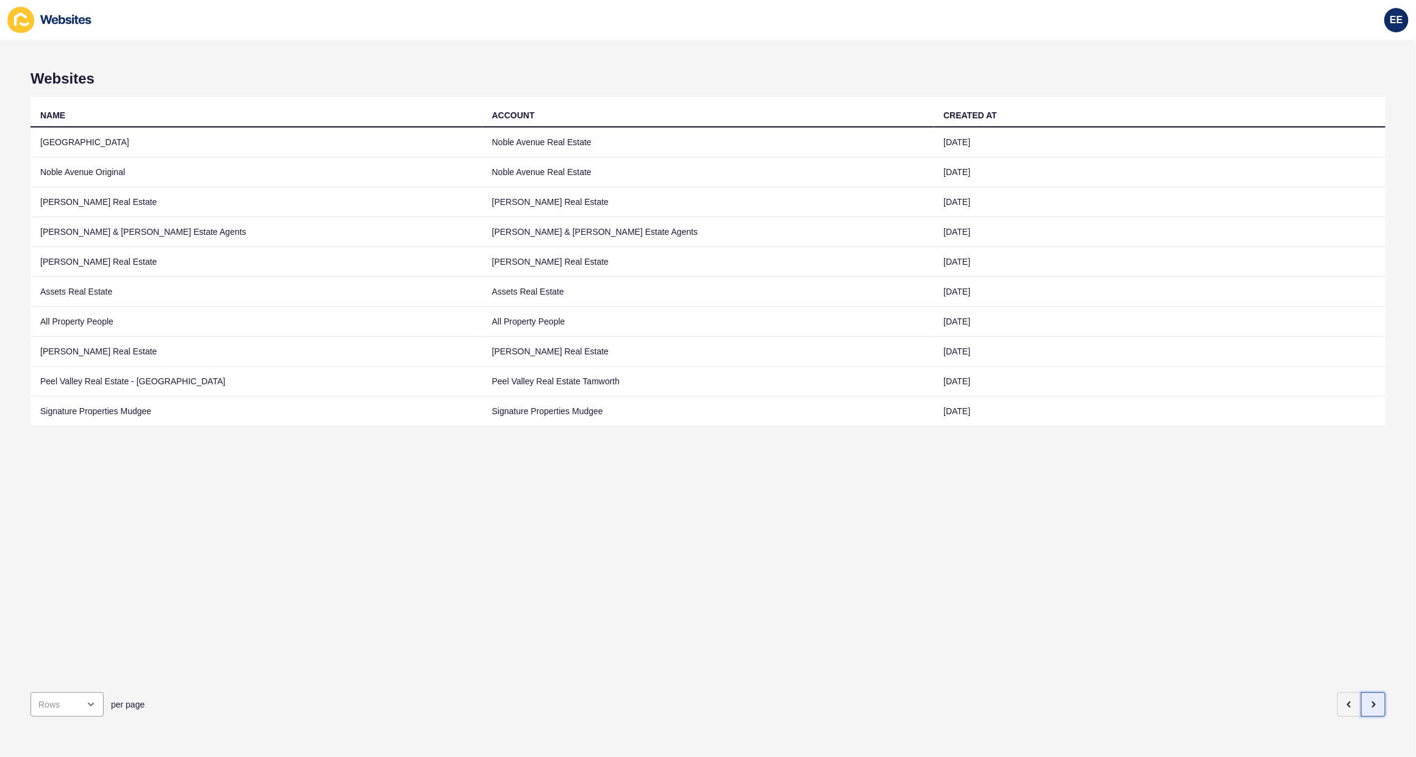
click at [1368, 699] on icon "button" at bounding box center [1373, 704] width 10 height 10
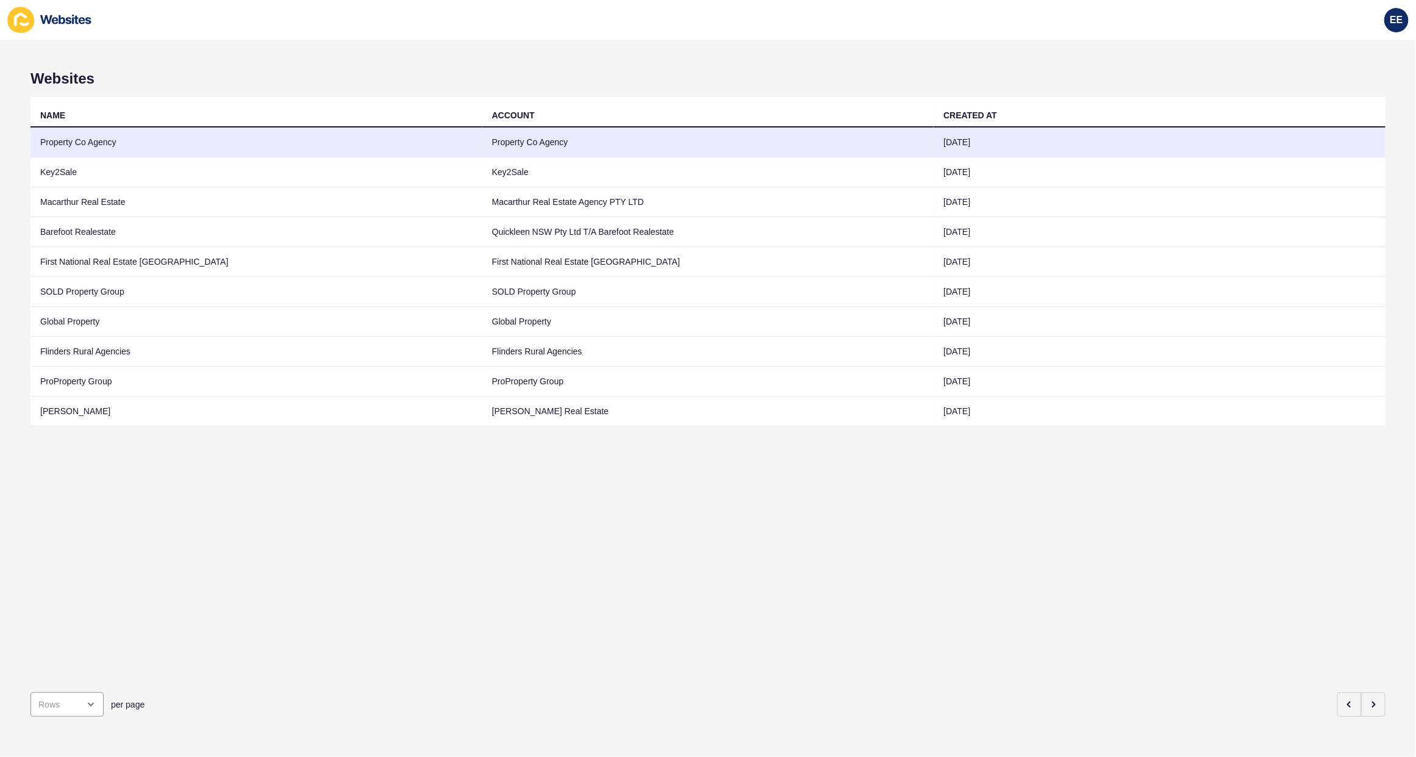
click at [72, 145] on td "Property Co Agency" at bounding box center [256, 142] width 452 height 30
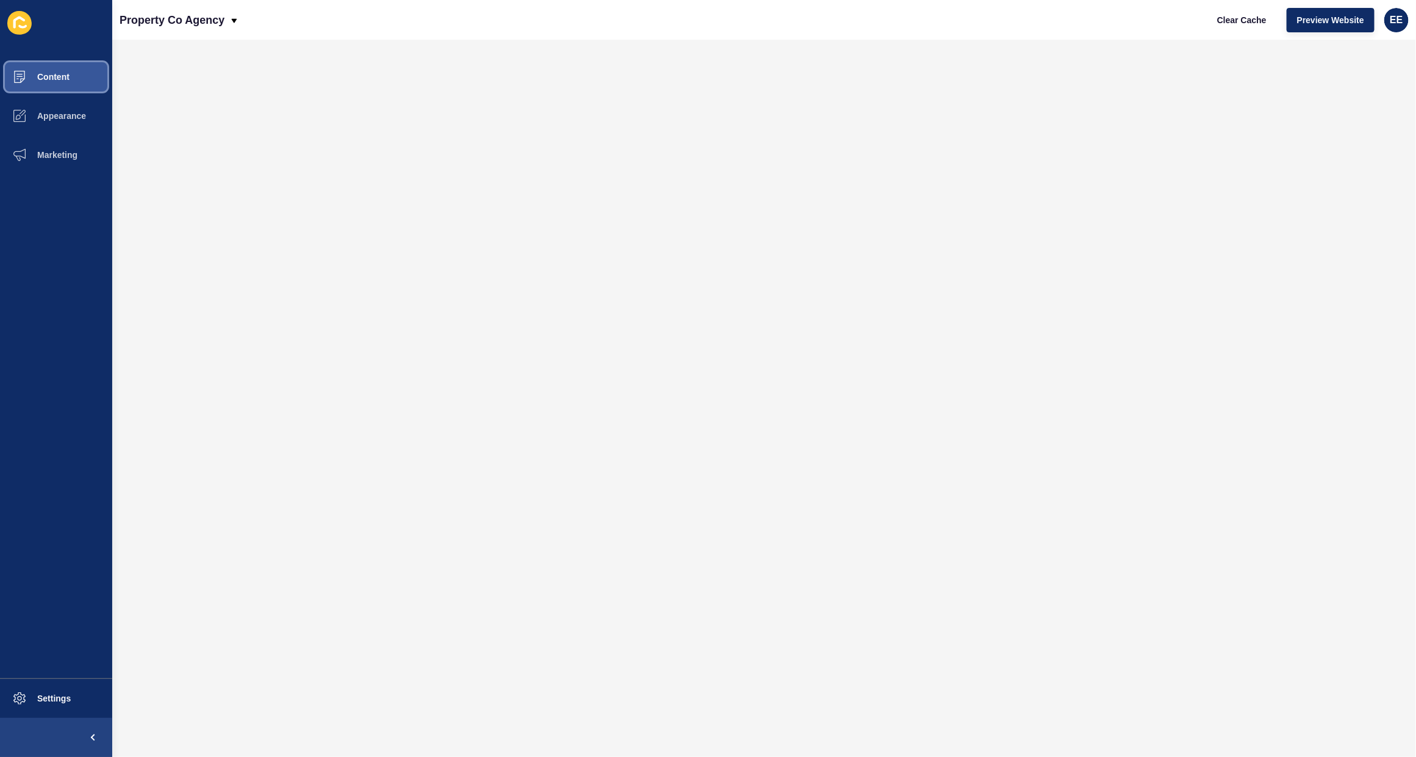
click at [59, 73] on span "Content" at bounding box center [33, 77] width 71 height 10
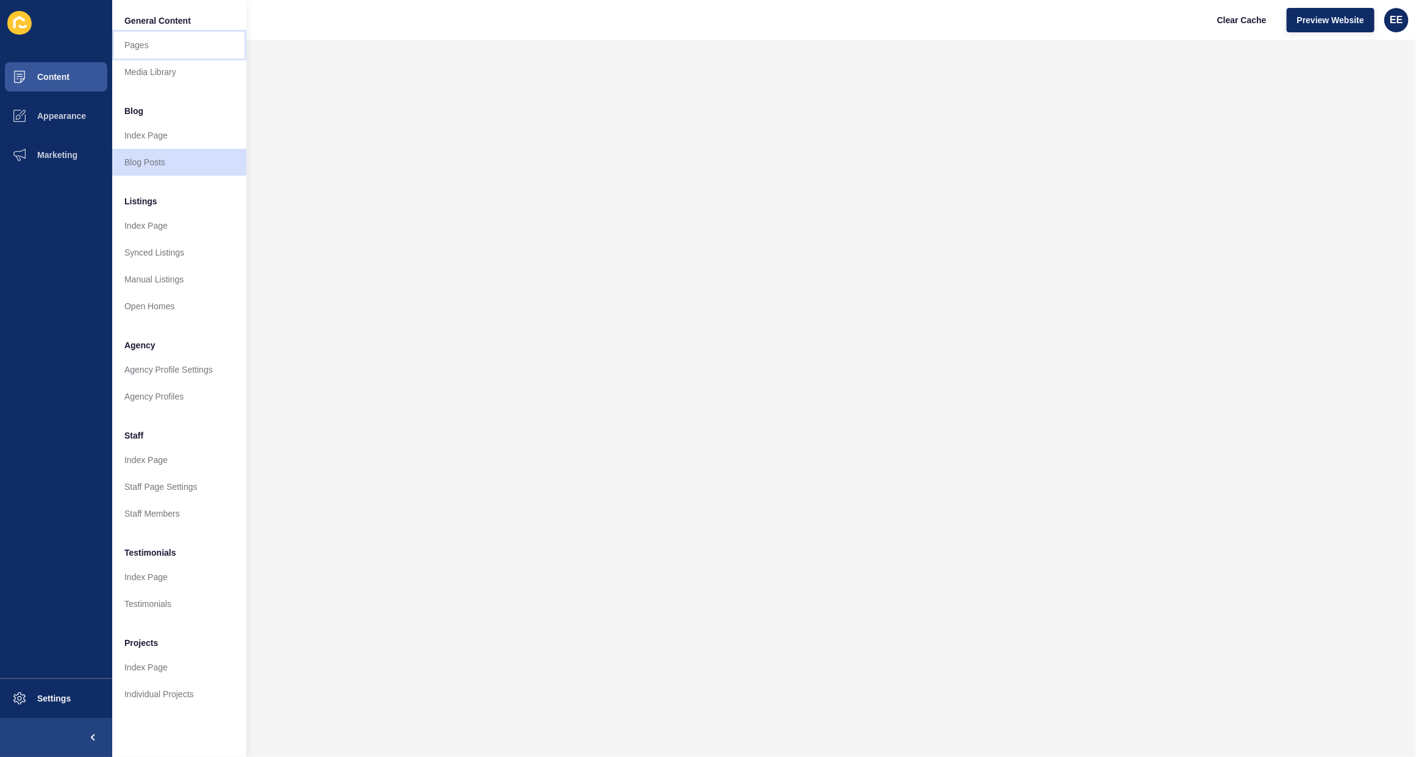
drag, startPoint x: 146, startPoint y: 41, endPoint x: 170, endPoint y: 61, distance: 30.7
click at [148, 43] on link "Pages" at bounding box center [179, 45] width 134 height 27
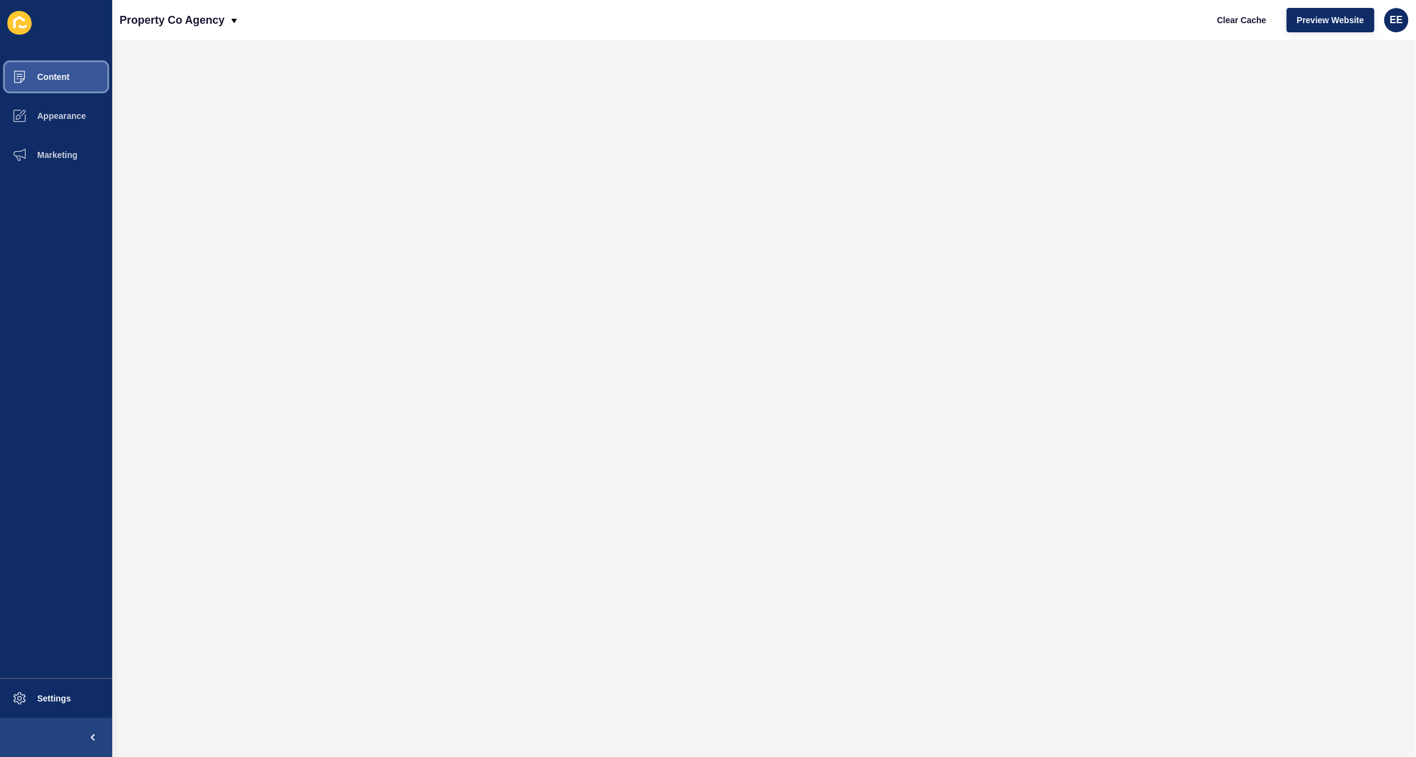
click at [52, 78] on span "Content" at bounding box center [33, 77] width 71 height 10
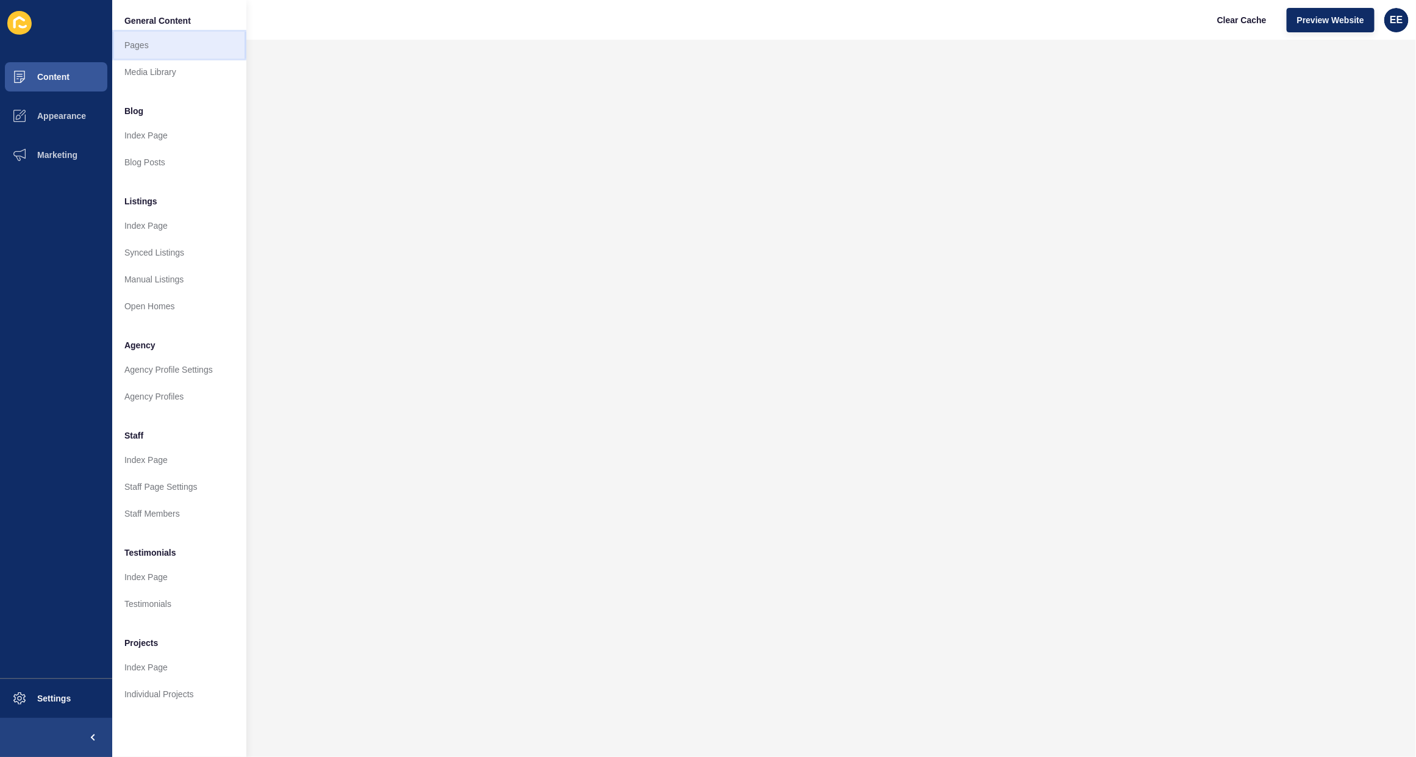
click at [126, 43] on link "Pages" at bounding box center [179, 45] width 134 height 27
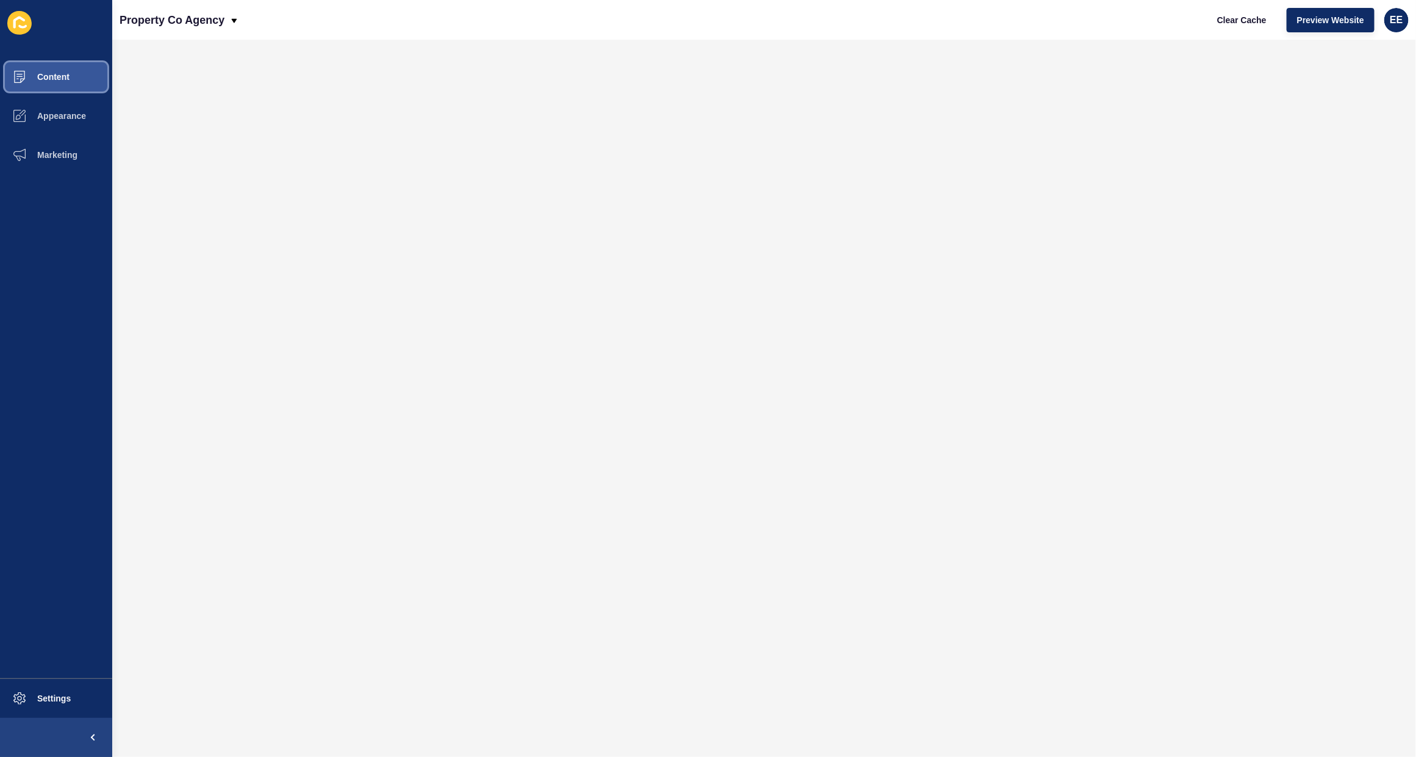
click at [40, 72] on span "Content" at bounding box center [33, 77] width 71 height 10
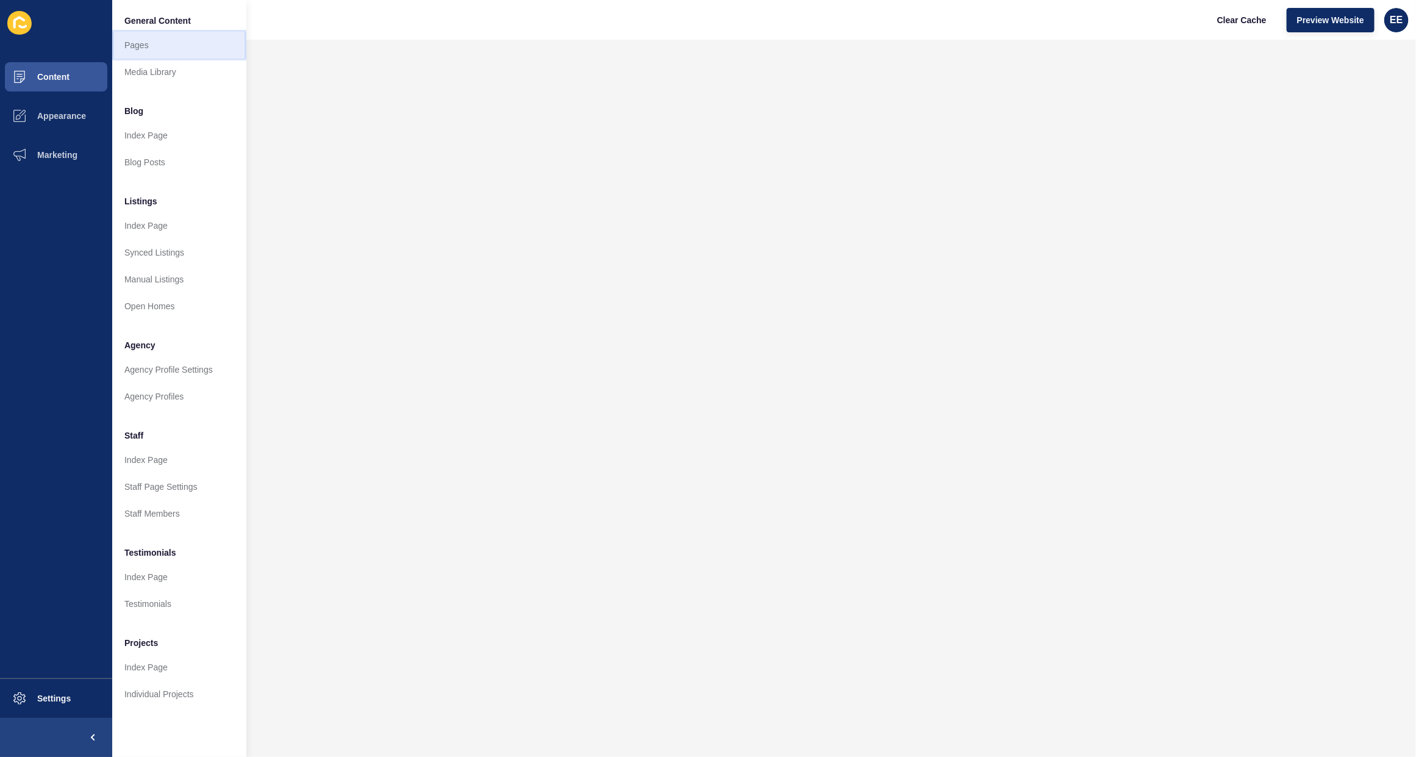
click at [137, 48] on link "Pages" at bounding box center [179, 45] width 134 height 27
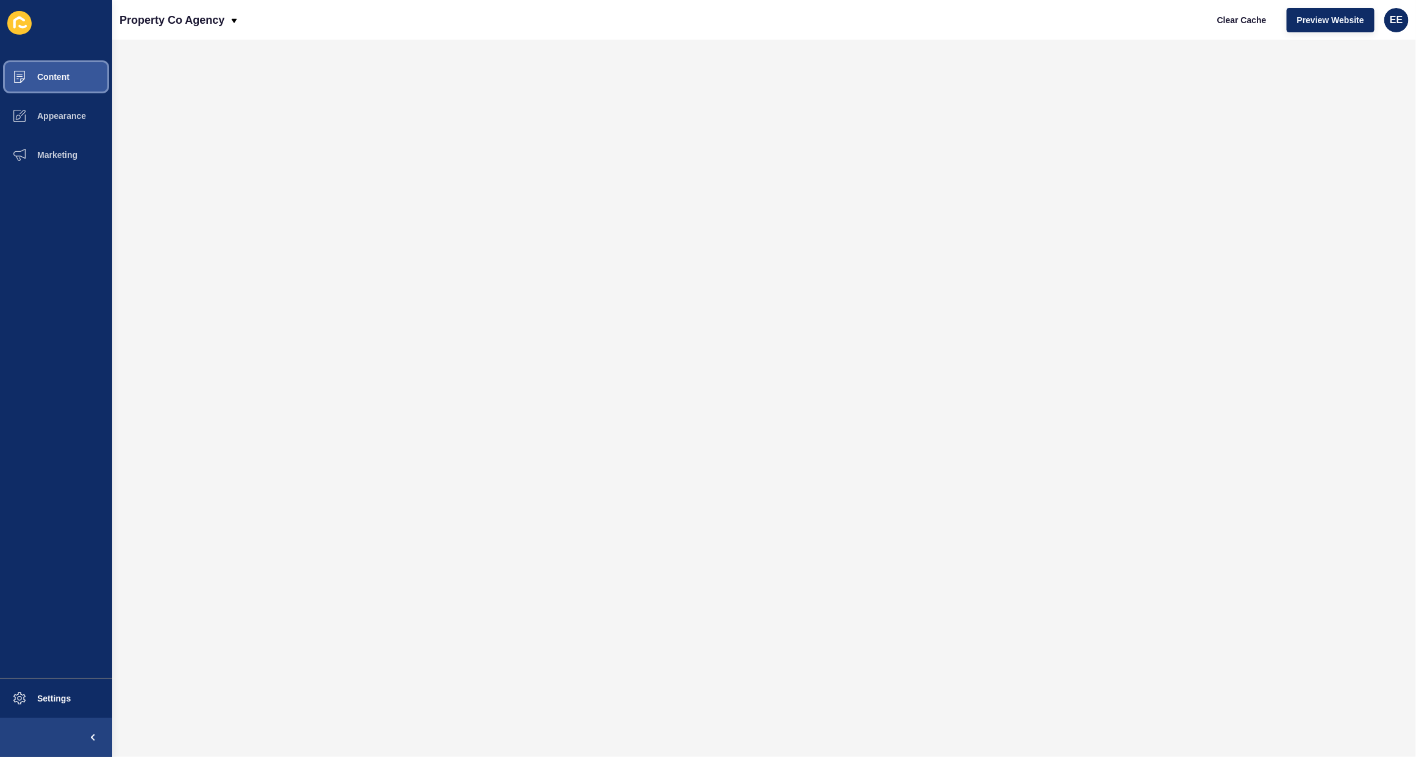
click at [66, 72] on span "Content" at bounding box center [33, 77] width 71 height 10
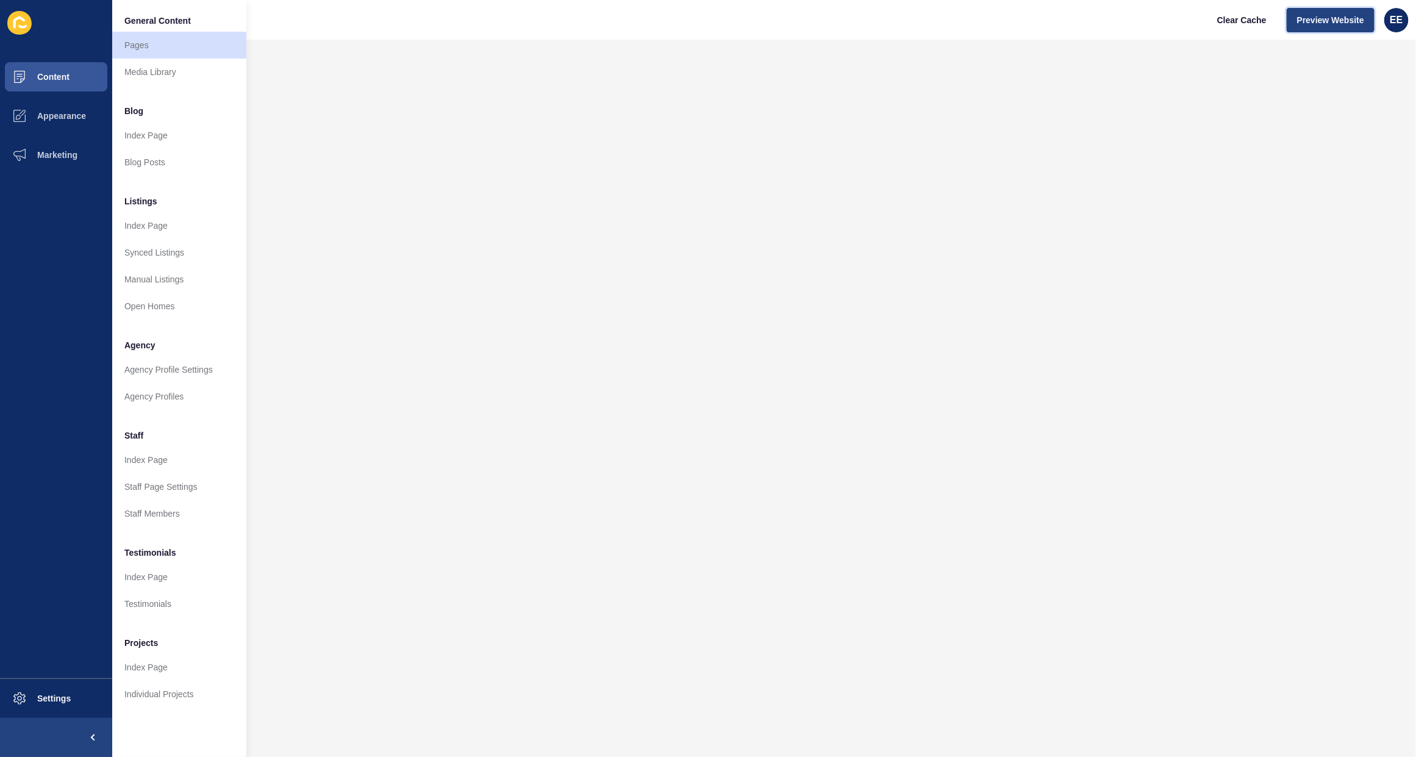
click at [1331, 11] on button "Preview Website" at bounding box center [1331, 20] width 88 height 24
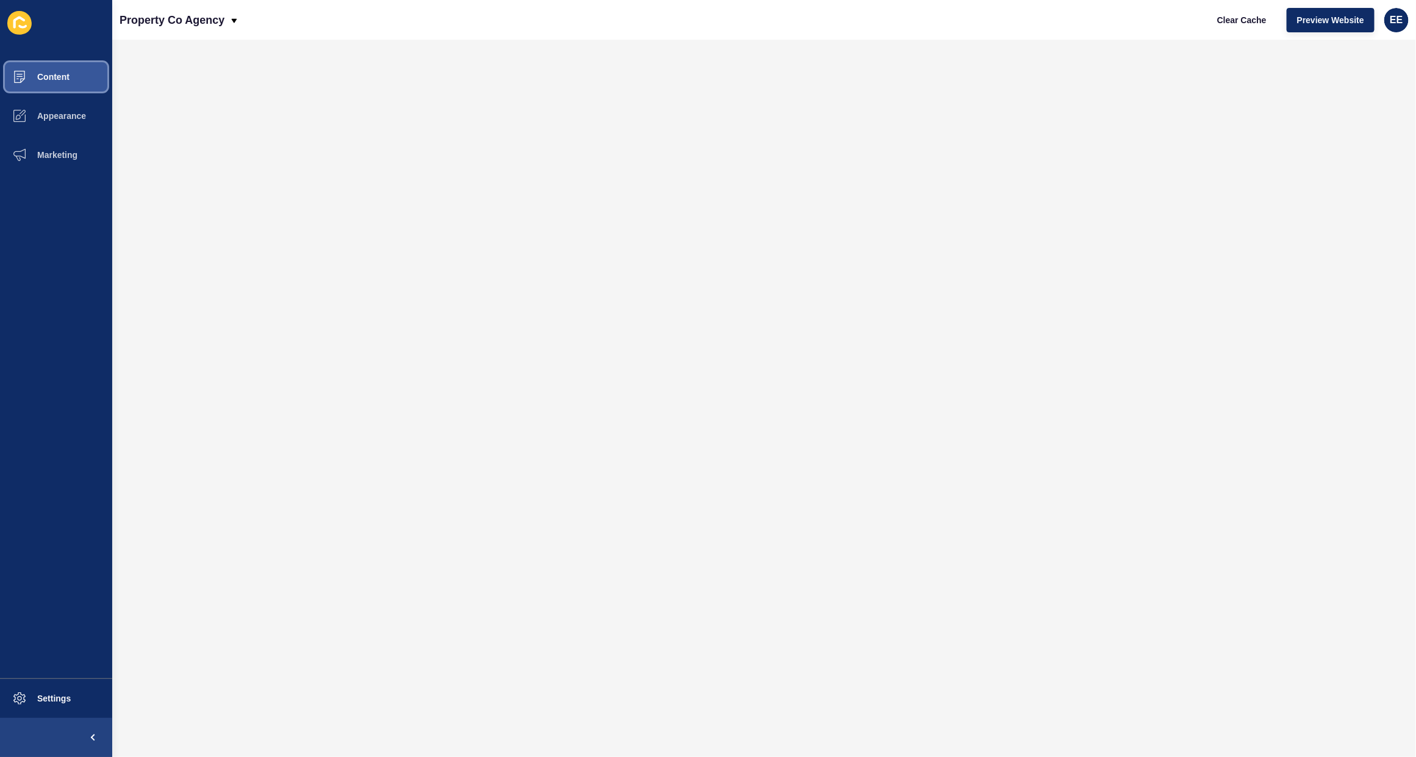
click at [38, 67] on span at bounding box center [19, 76] width 39 height 39
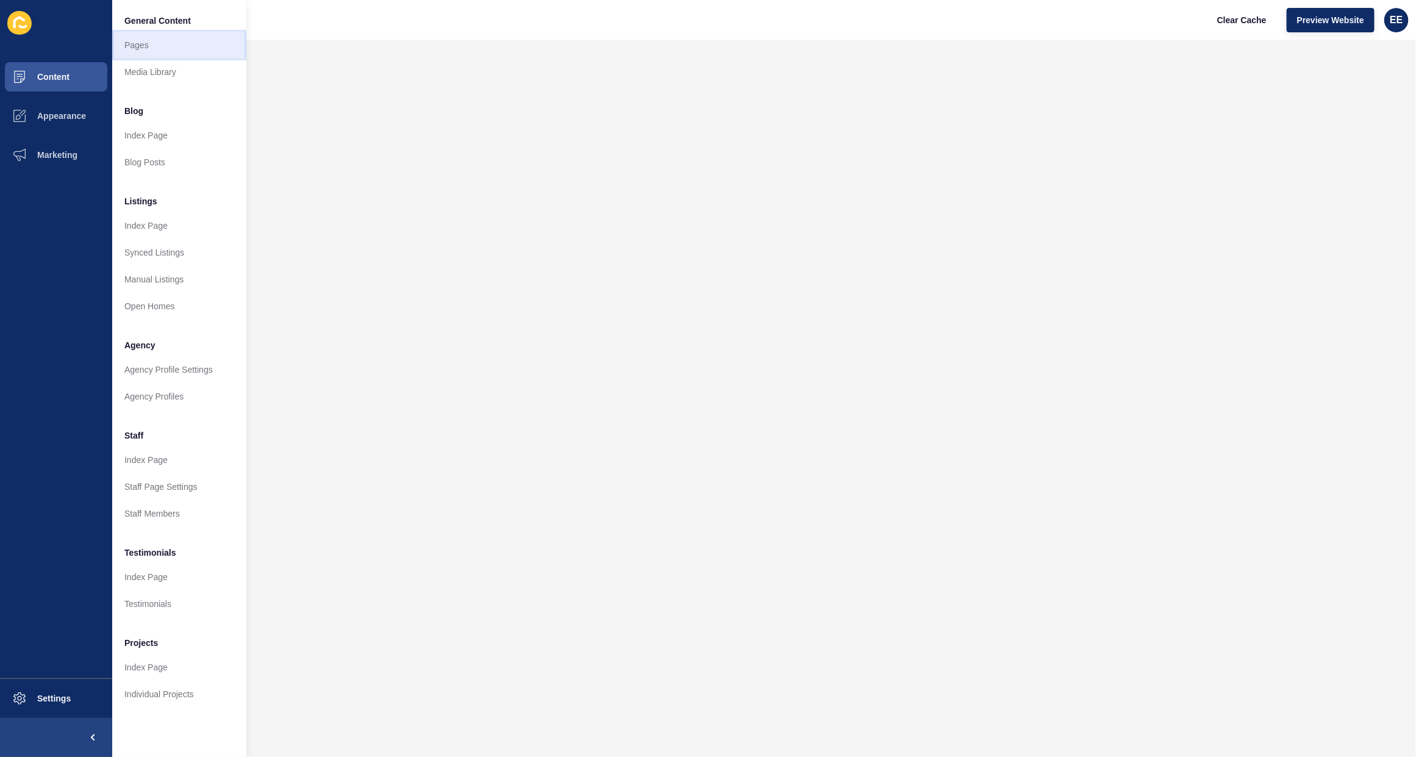
click at [137, 37] on link "Pages" at bounding box center [179, 45] width 134 height 27
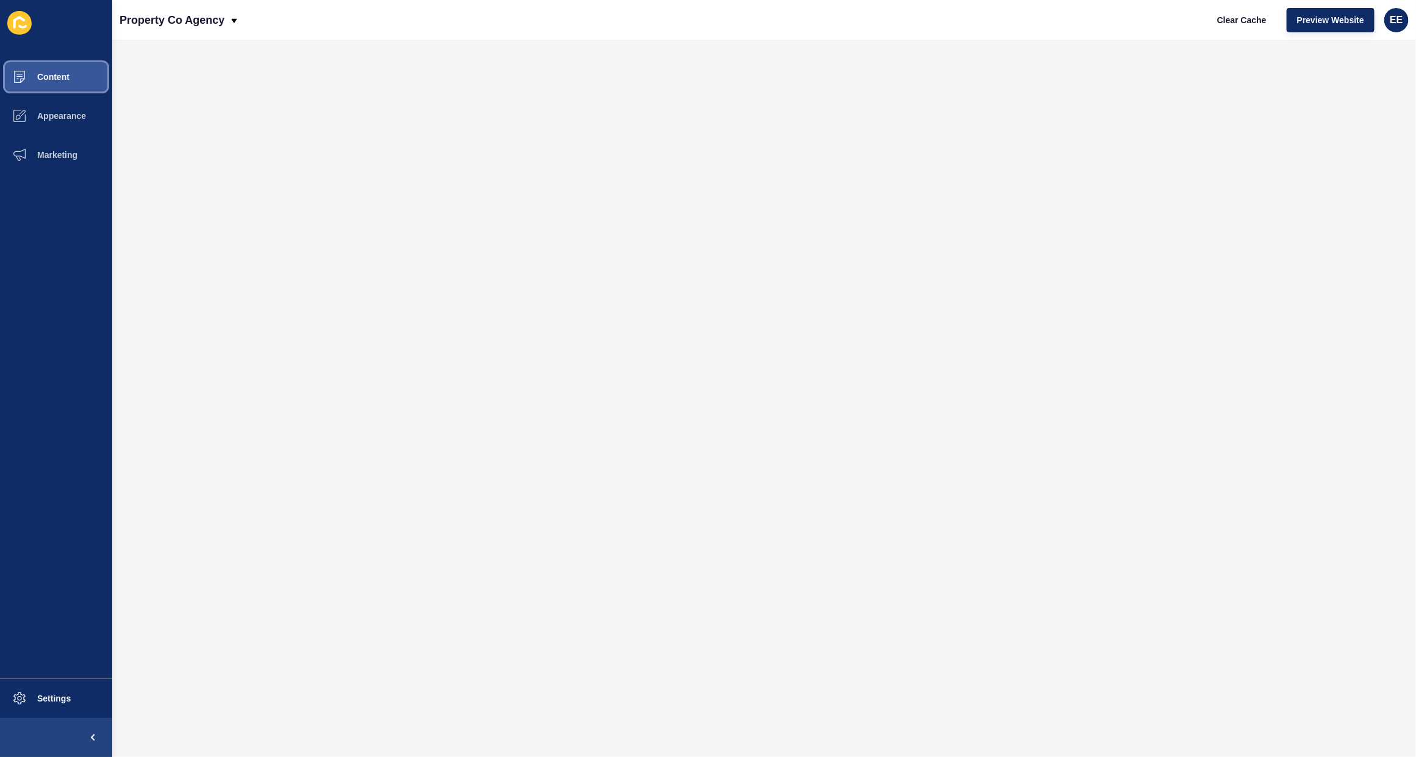
click at [65, 74] on span "Content" at bounding box center [33, 77] width 71 height 10
click at [49, 74] on span "Content" at bounding box center [33, 77] width 71 height 10
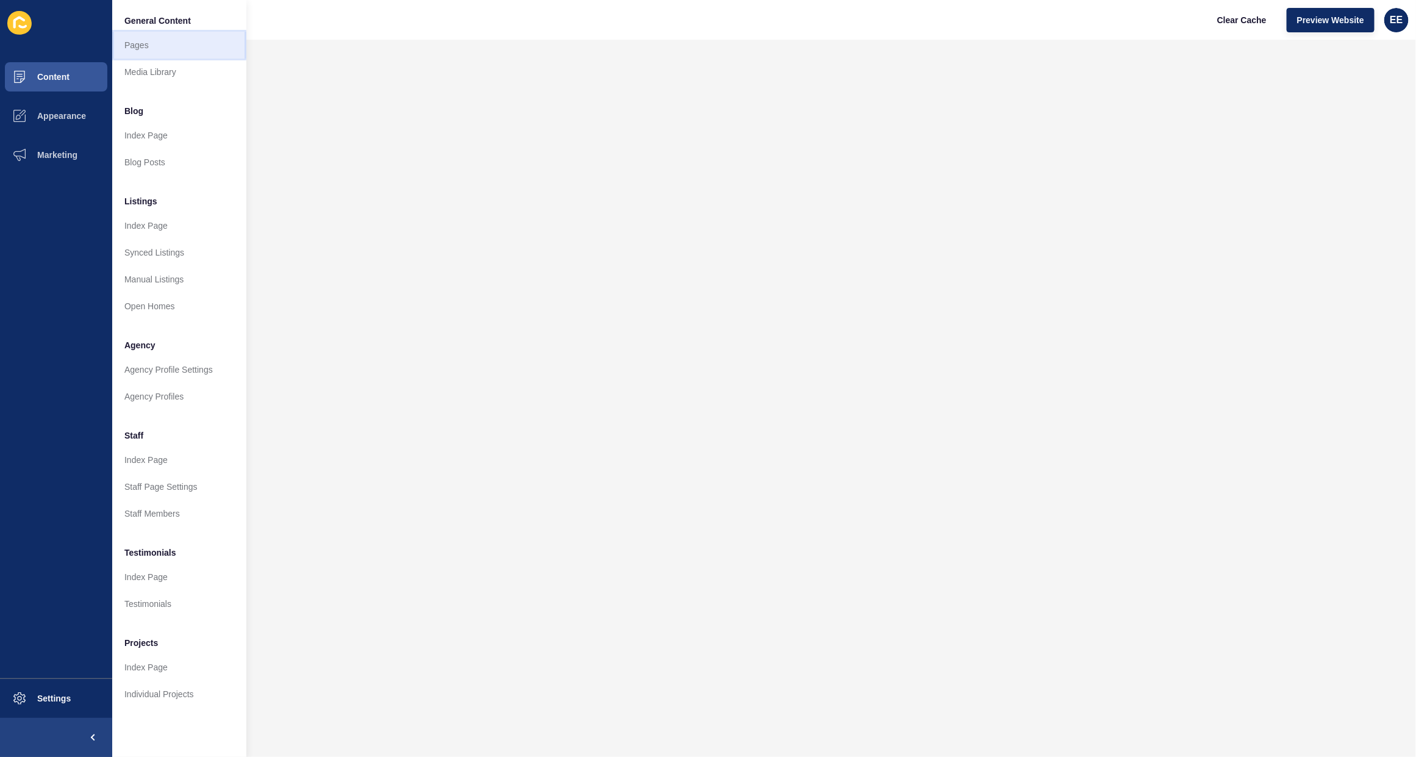
click at [148, 38] on link "Pages" at bounding box center [179, 45] width 134 height 27
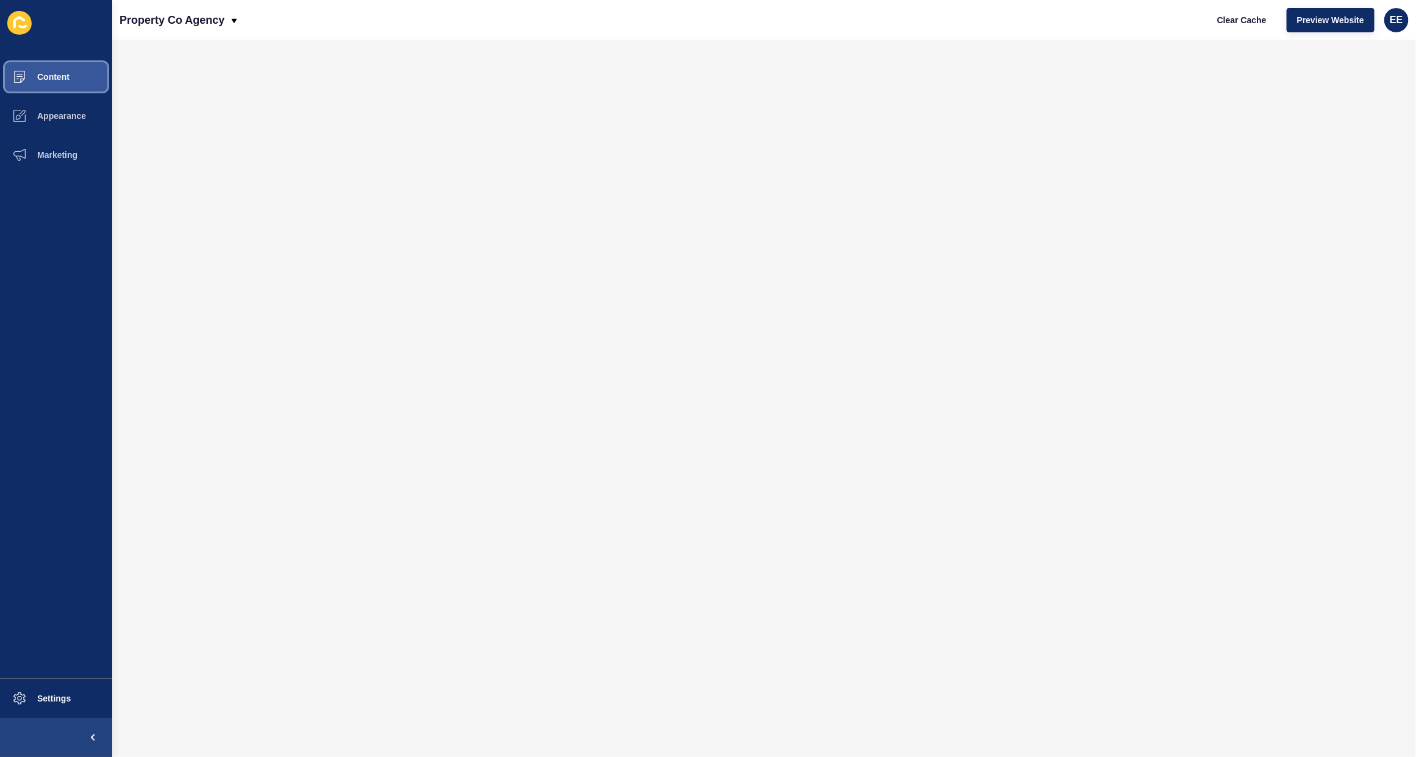
click at [62, 78] on span "Content" at bounding box center [33, 77] width 71 height 10
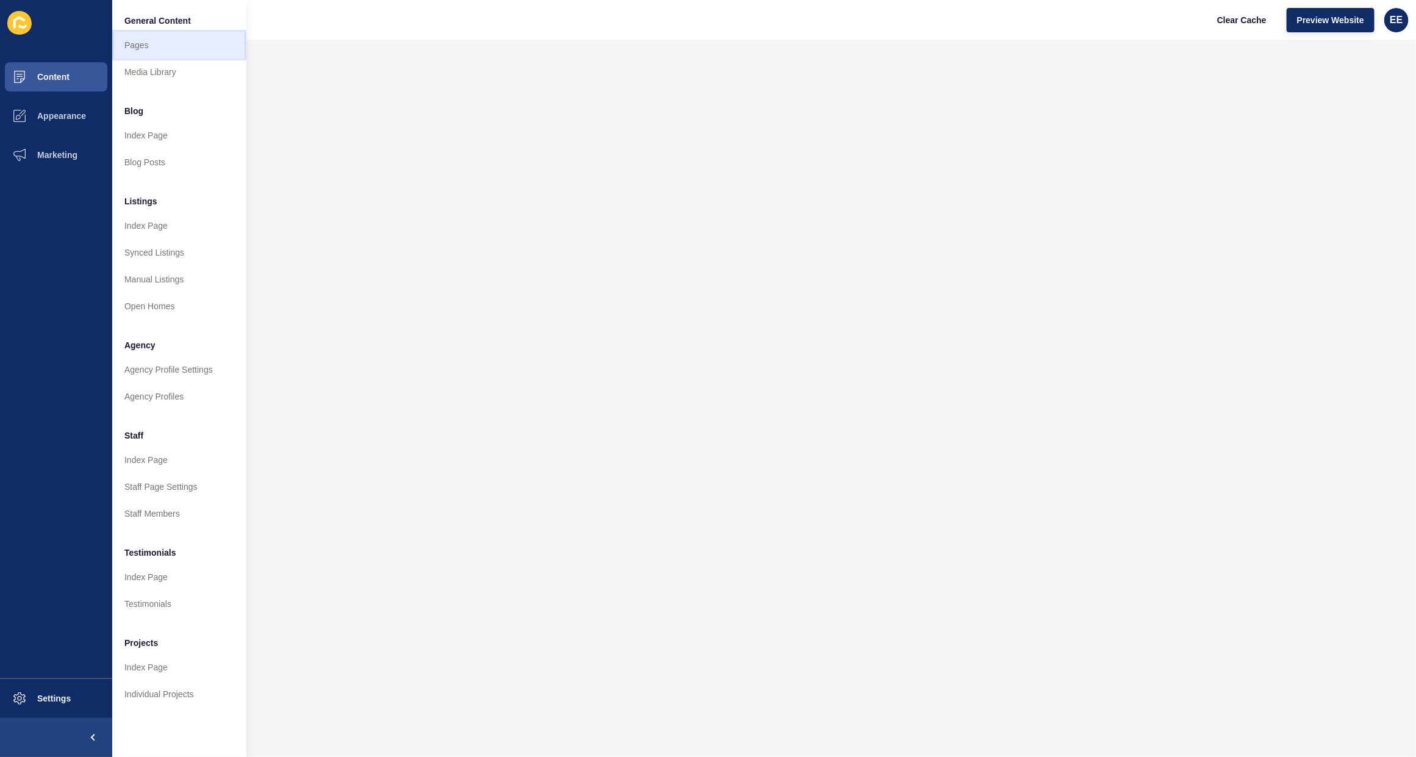
click at [125, 40] on link "Pages" at bounding box center [179, 45] width 134 height 27
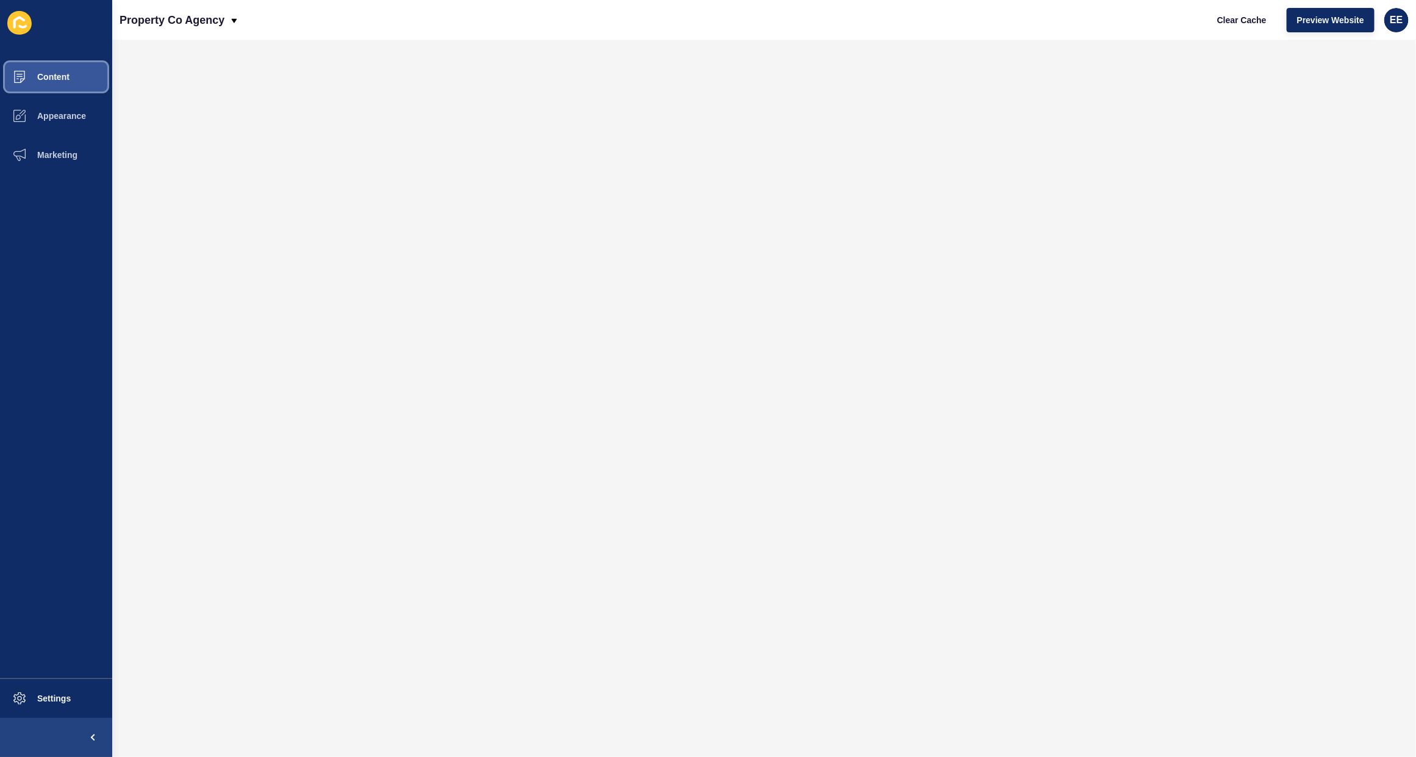
click at [59, 76] on span "Content" at bounding box center [33, 77] width 71 height 10
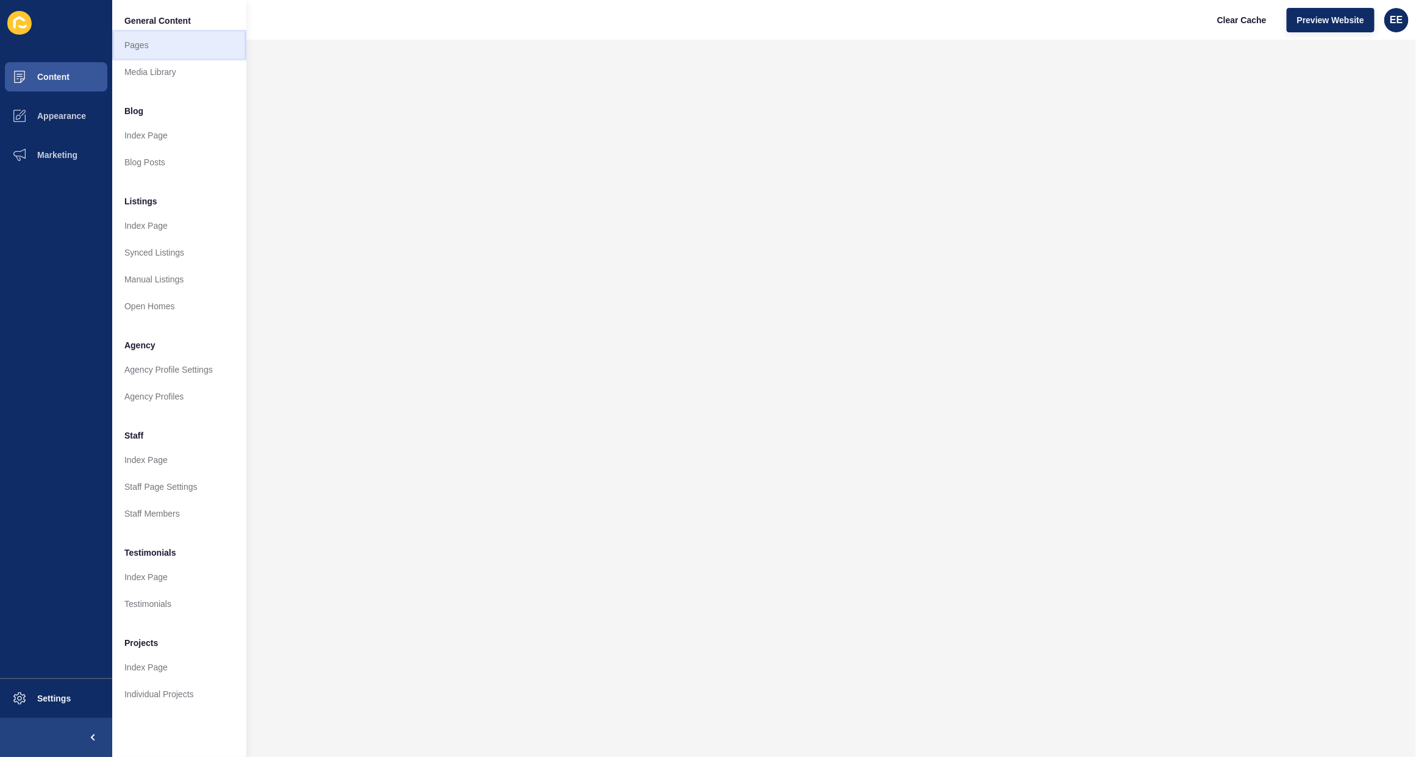
click at [131, 46] on link "Pages" at bounding box center [179, 45] width 134 height 27
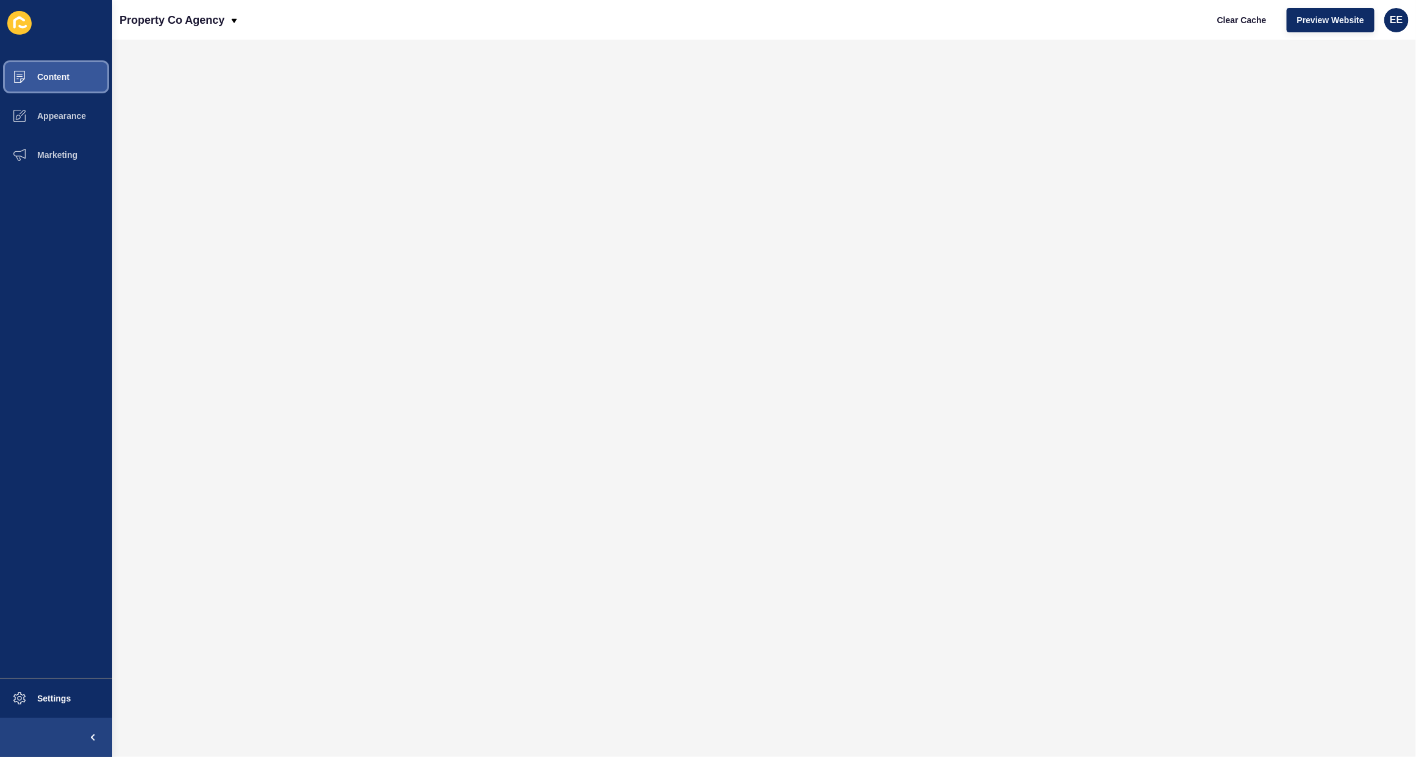
click at [54, 66] on button "Content" at bounding box center [56, 76] width 112 height 39
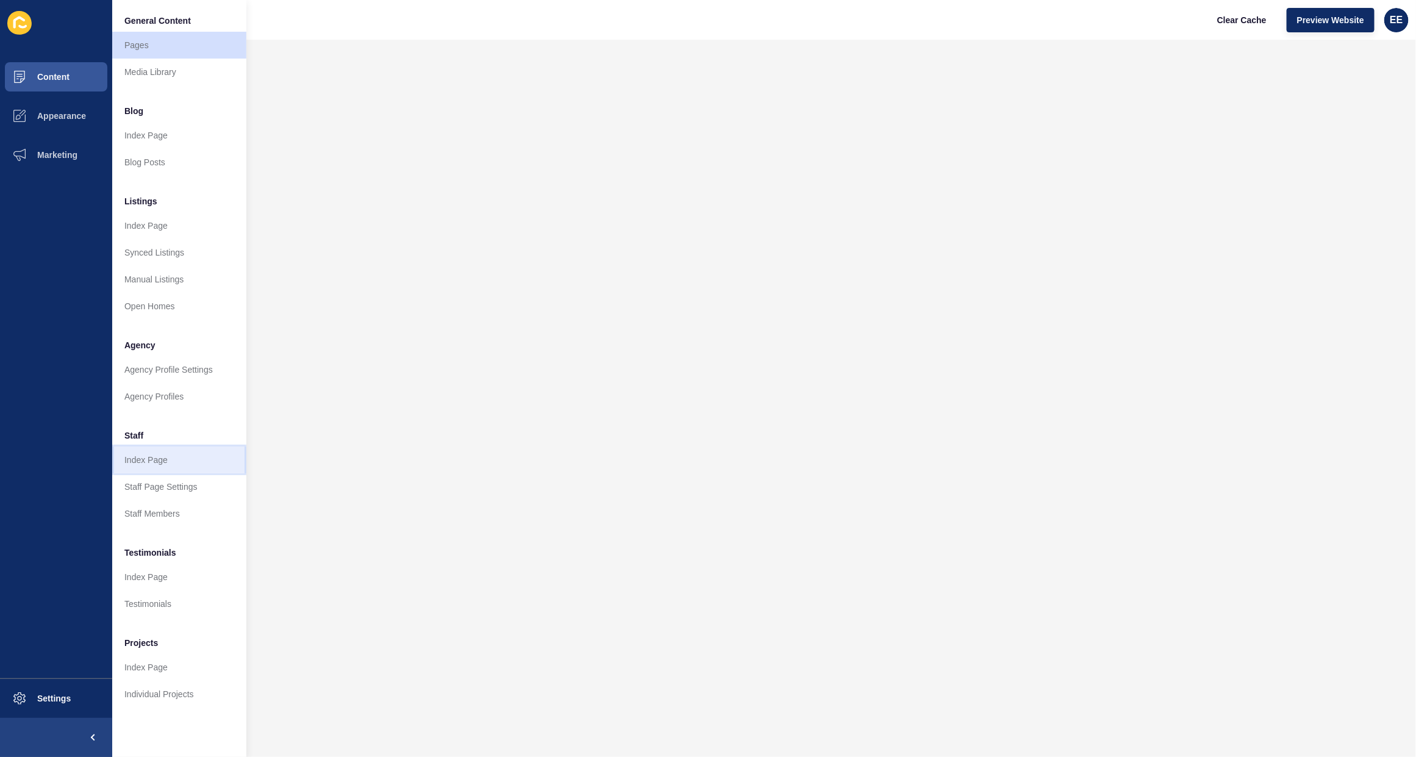
click at [146, 455] on link "Index Page" at bounding box center [179, 459] width 134 height 27
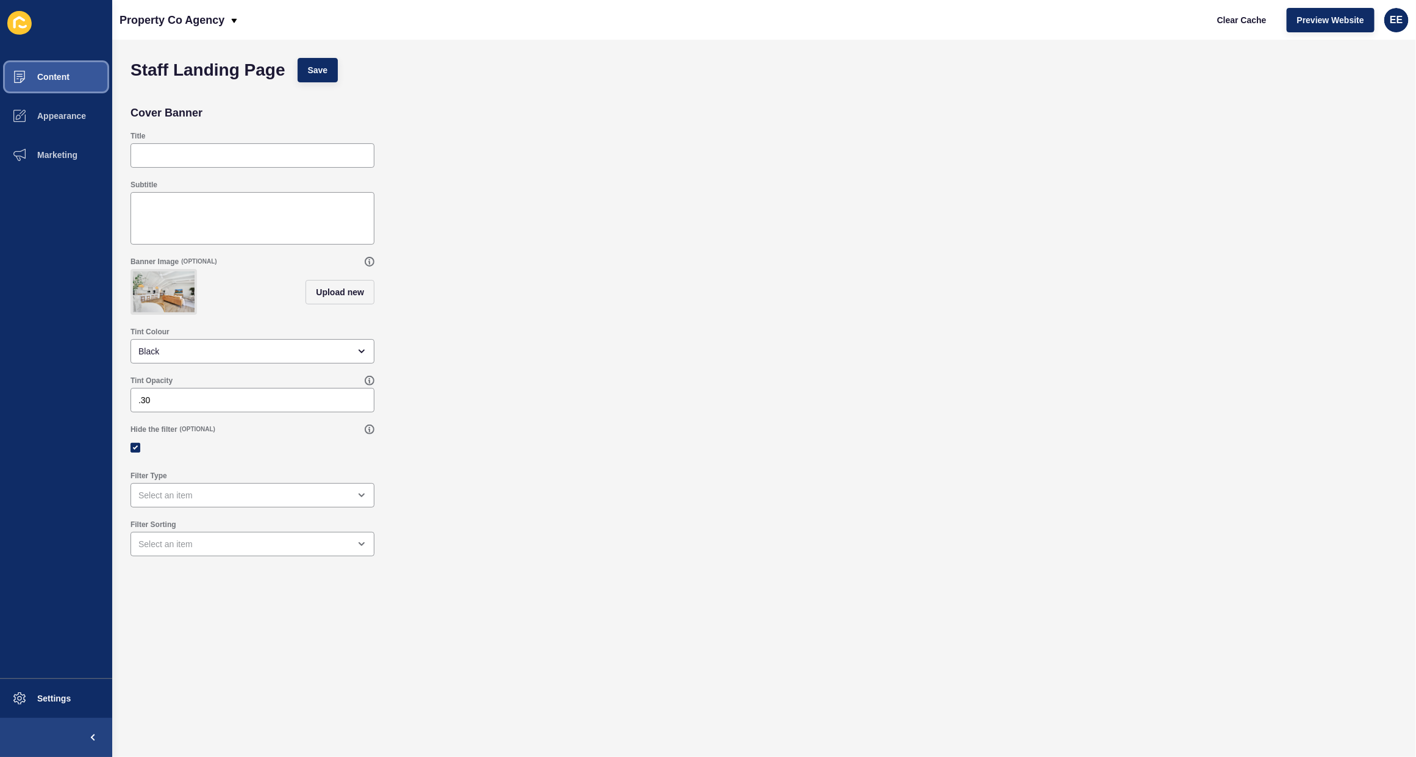
click at [37, 74] on span "Content" at bounding box center [33, 77] width 71 height 10
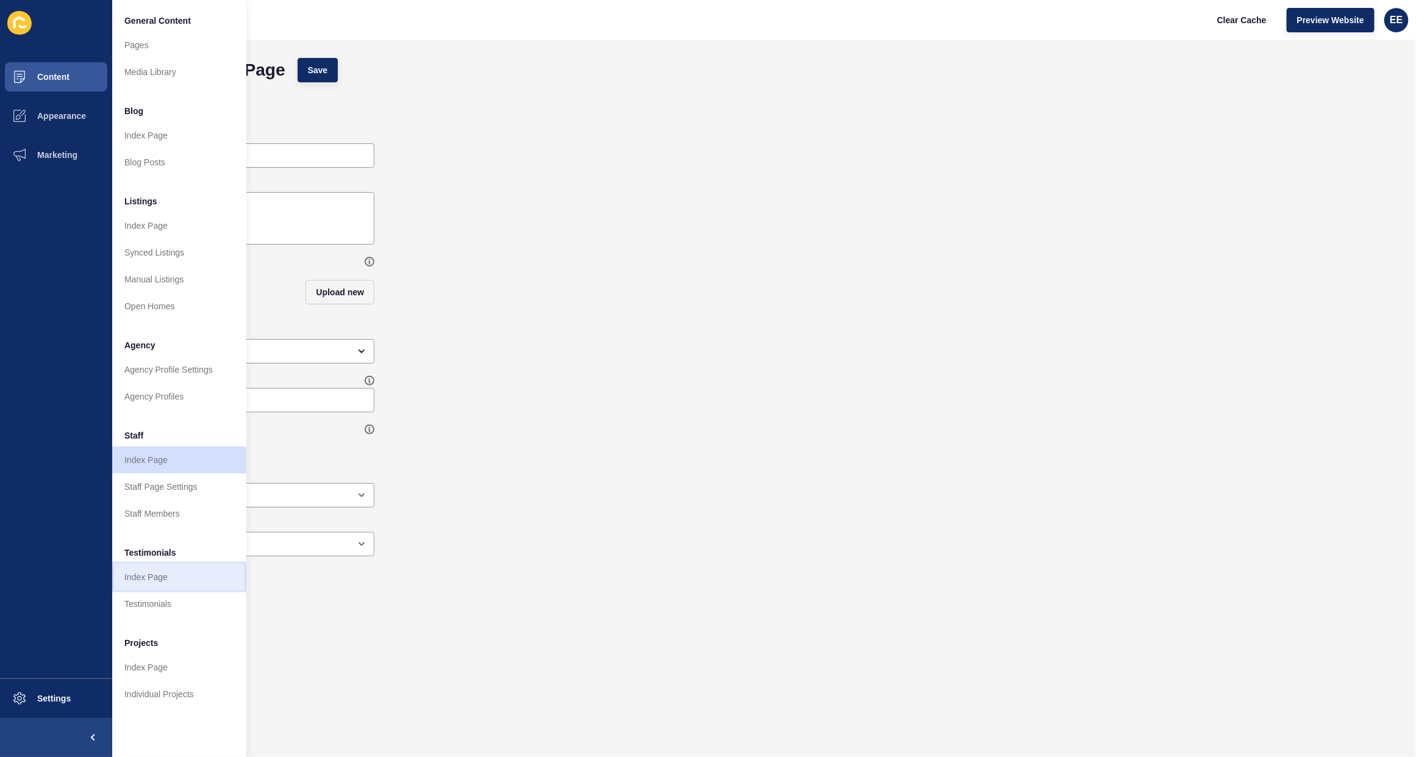
click at [150, 572] on link "Index Page" at bounding box center [179, 576] width 134 height 27
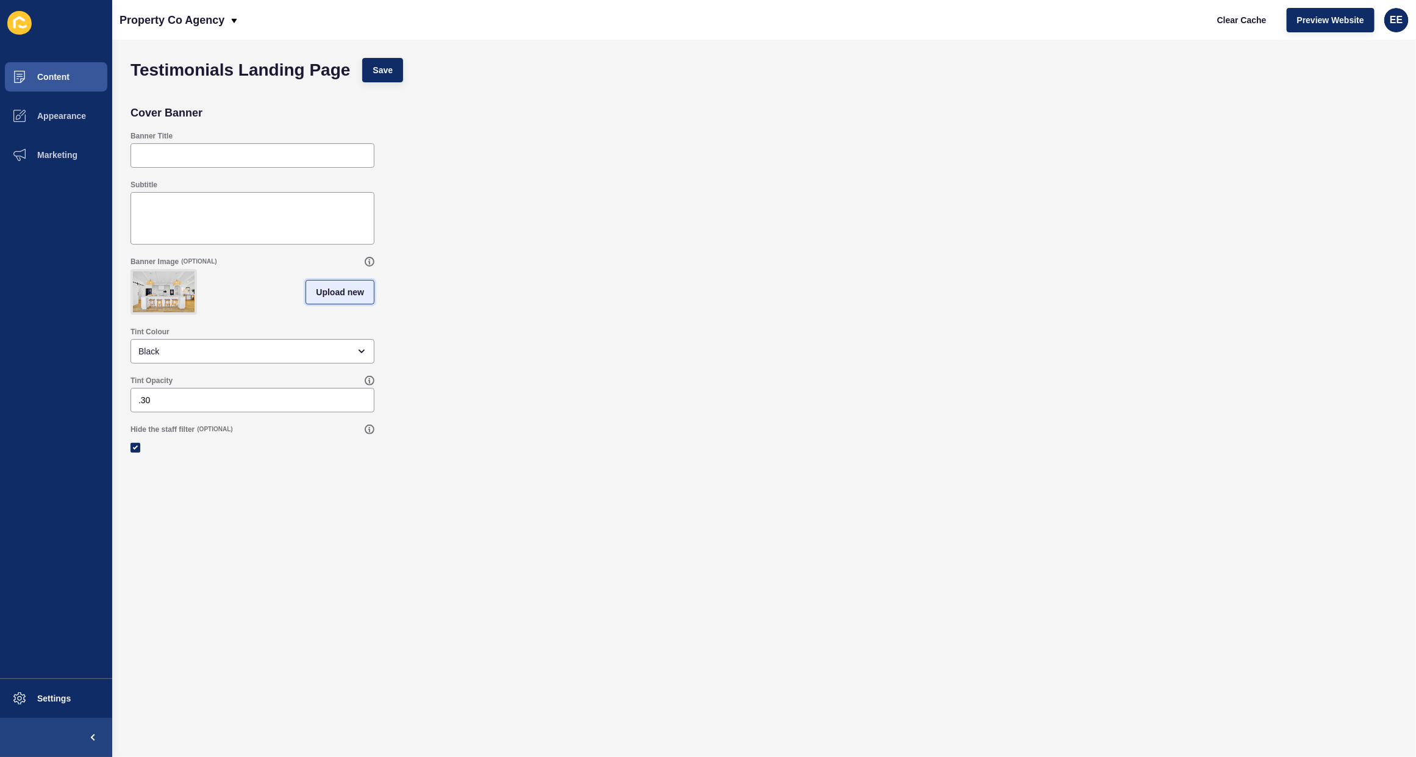
click at [336, 291] on span "Upload new" at bounding box center [340, 292] width 48 height 12
click at [287, 288] on span at bounding box center [252, 294] width 241 height 48
click at [132, 270] on input "Drag or click to upload" at bounding box center [132, 270] width 0 height 0
type input "C:\fakepath\kitchenimage.jpg"
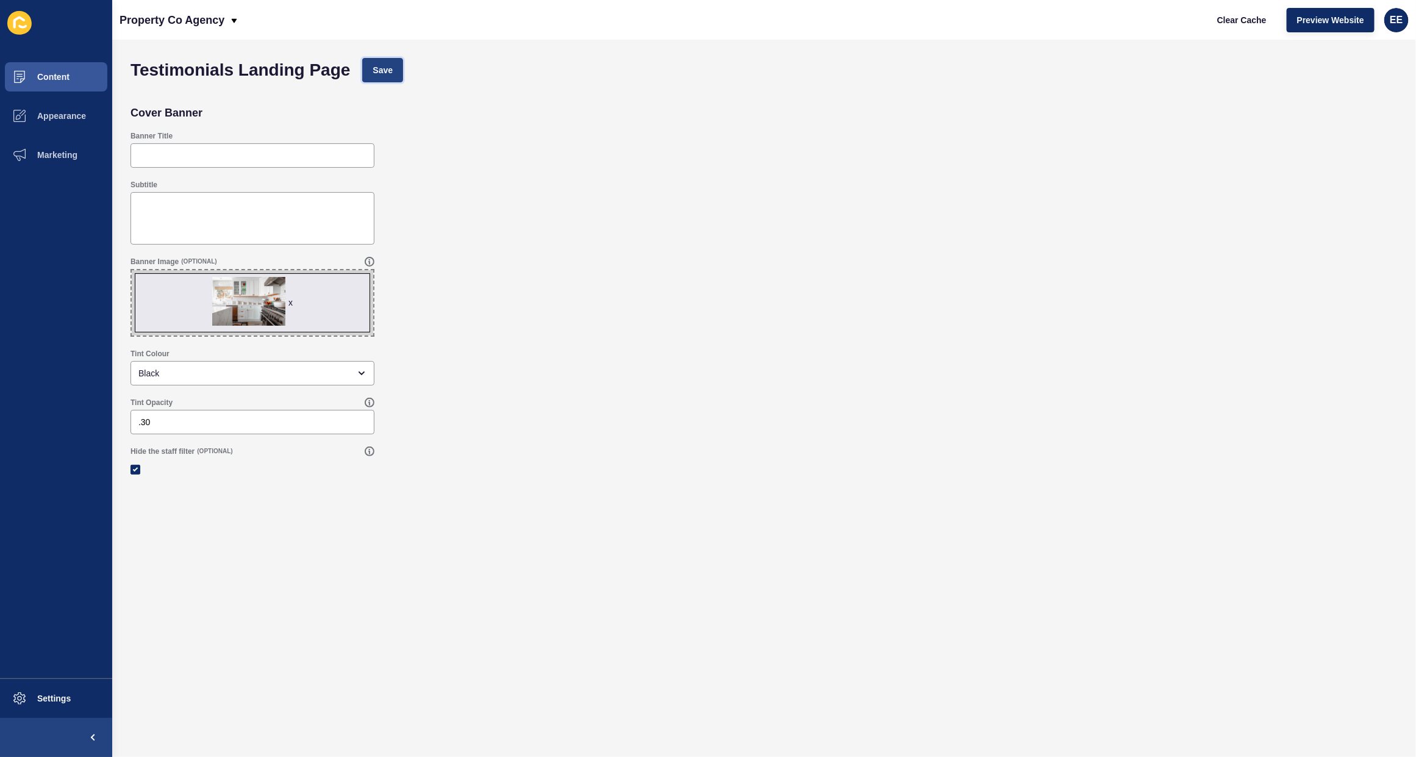
click at [378, 71] on span "Save" at bounding box center [383, 70] width 20 height 12
click at [52, 77] on span "Content" at bounding box center [33, 77] width 71 height 10
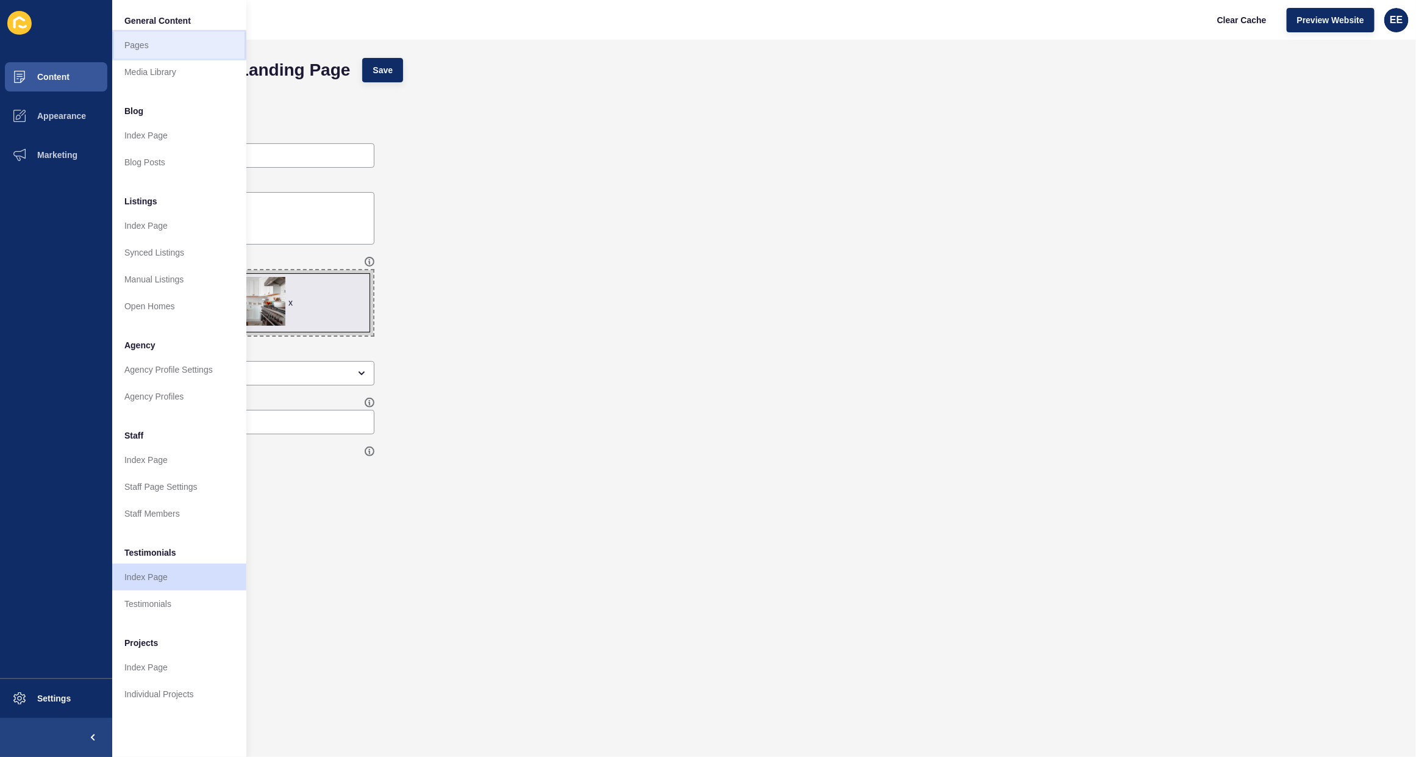
click at [157, 40] on link "Pages" at bounding box center [179, 45] width 134 height 27
